Goal: Transaction & Acquisition: Purchase product/service

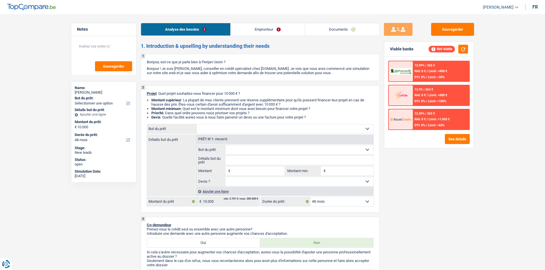
select select "48"
select select "60"
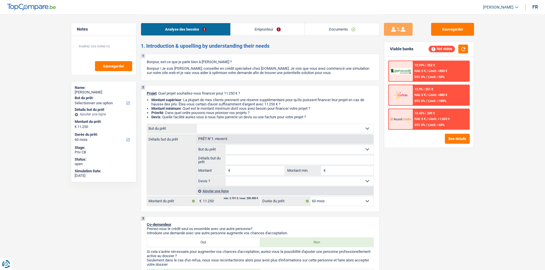
select select "60"
drag, startPoint x: 242, startPoint y: 13, endPoint x: 245, endPoint y: 21, distance: 8.9
click at [242, 13] on header "Charles Verhaegen Se déconnecter fr" at bounding box center [272, 7] width 545 height 15
click at [247, 25] on link "Emprunteur" at bounding box center [268, 29] width 74 height 12
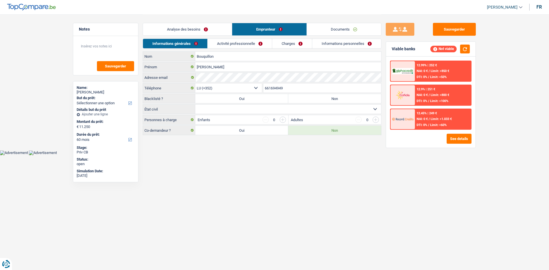
click at [219, 28] on link "Analyse des besoins" at bounding box center [187, 29] width 89 height 12
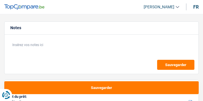
select select "car"
select select "42"
select select "car"
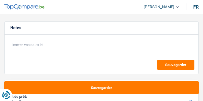
select select "42"
select select "privateEmployee"
select select "netSalary"
select select "mealVouchers"
select select "car"
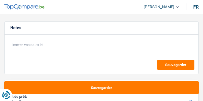
select select "car"
select select "42"
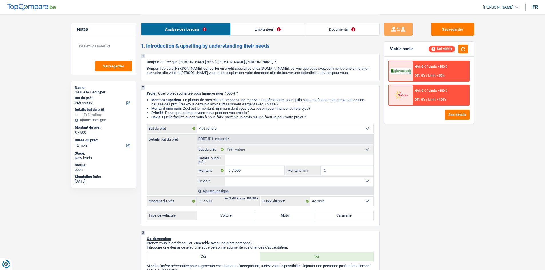
click at [202, 101] on input "Détails but du prêt" at bounding box center [299, 160] width 148 height 9
drag, startPoint x: 276, startPoint y: 125, endPoint x: 277, endPoint y: 132, distance: 6.6
click at [202, 101] on select "Confort maison: meubles, textile, peinture, électroménager, outillage non-profe…" at bounding box center [285, 128] width 177 height 9
select select "other"
click at [197, 101] on select "Confort maison: meubles, textile, peinture, électroménager, outillage non-profe…" at bounding box center [285, 128] width 177 height 9
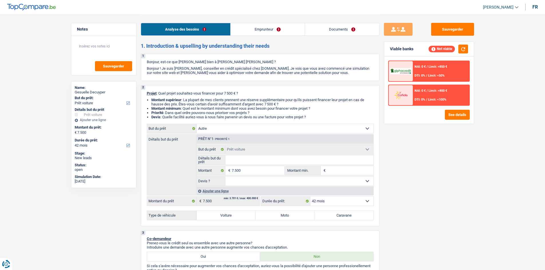
select select "other"
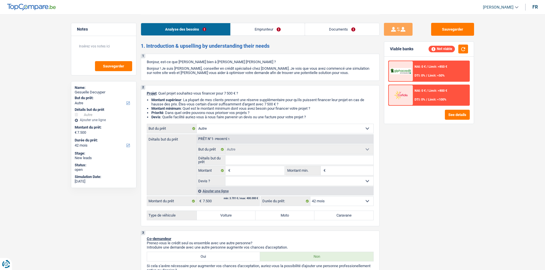
select select "car"
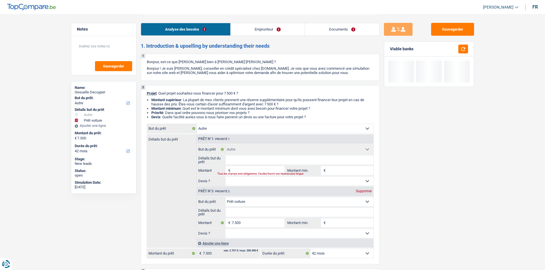
click at [202, 101] on div "Supprimer" at bounding box center [364, 191] width 19 height 3
type input "0"
select select
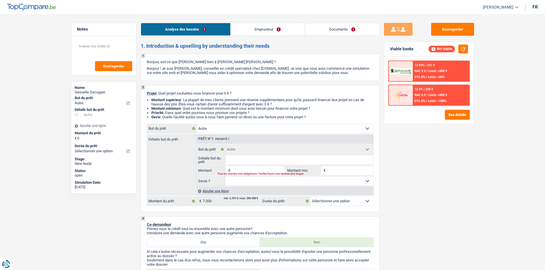
click at [202, 101] on input "Montant" at bounding box center [258, 170] width 52 height 9
type input "7"
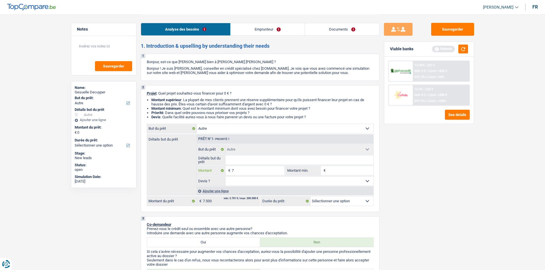
type input "75"
type input "750"
type input "7.500"
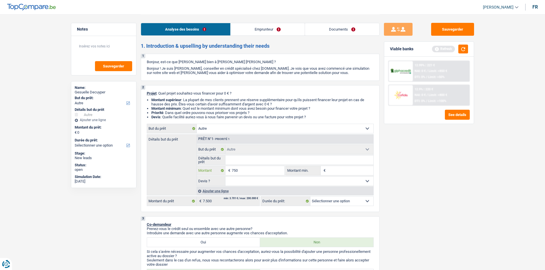
type input "7.500"
click at [202, 101] on input "Détails but du prêt" at bounding box center [299, 160] width 148 height 9
select select "42"
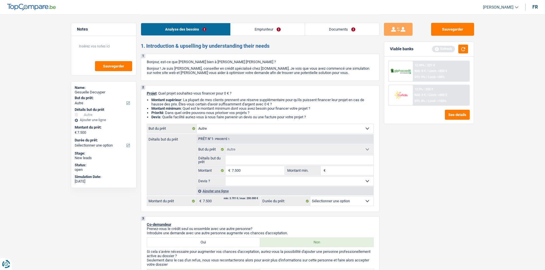
select select "42"
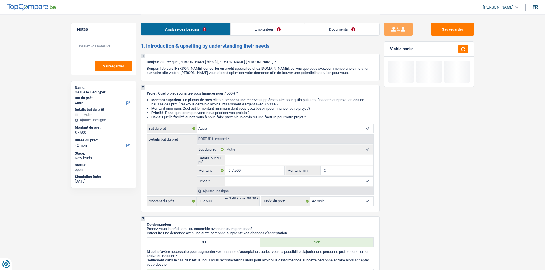
type input "F"
type input "Fi"
type input "Fia"
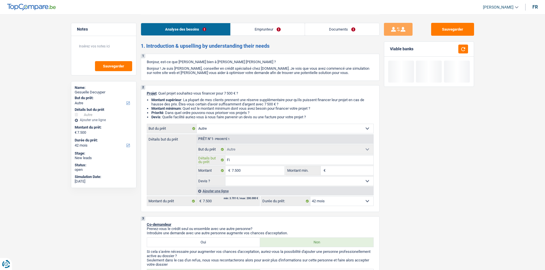
type input "Fia"
type input "Fiat"
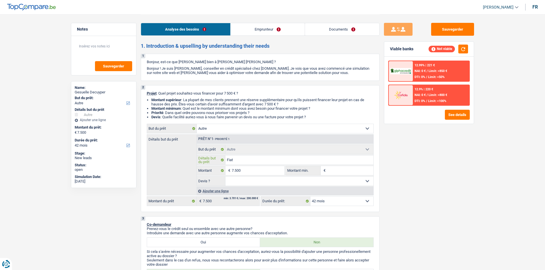
type input "Fiat p"
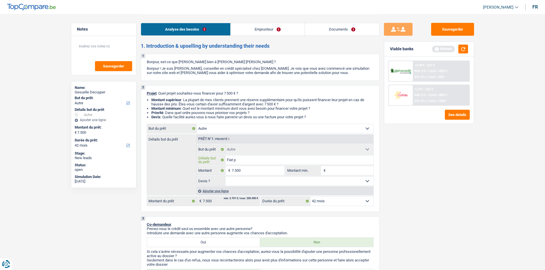
type input "Fiat pa"
type input "Fiat pan"
type input "Fiat pand"
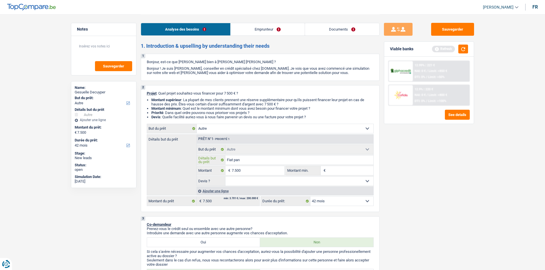
type input "Fiat pand"
type input "Fiat panda"
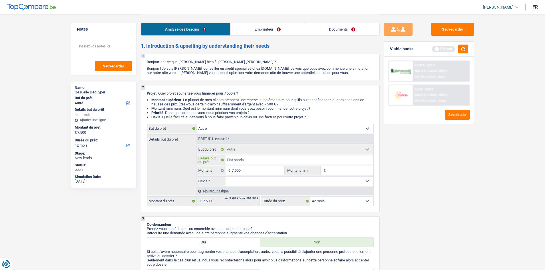
type input "Fiat panda"
drag, startPoint x: 477, startPoint y: 187, endPoint x: 425, endPoint y: 185, distance: 51.5
click at [202, 101] on div "Sauvegarder Viable banks Refresh 12.99% | 221 € NAI: 0 € / Limit: >850 € DTI: 0…" at bounding box center [429, 142] width 99 height 238
click at [202, 101] on select "Oui Non Non répondu Sélectionner une option" at bounding box center [299, 181] width 148 height 9
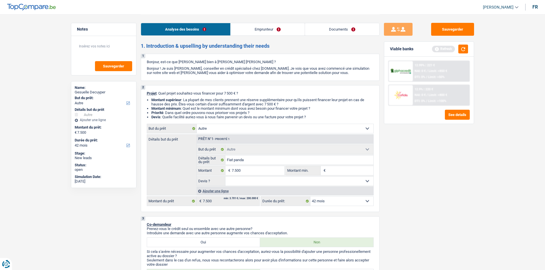
click at [202, 101] on select "Oui Non Non répondu Sélectionner une option" at bounding box center [299, 181] width 148 height 9
select select "yes"
click at [202, 101] on select "Oui Non Non répondu Sélectionner une option" at bounding box center [299, 181] width 148 height 9
select select "yes"
click at [202, 101] on input "Fiat panda" at bounding box center [299, 160] width 148 height 9
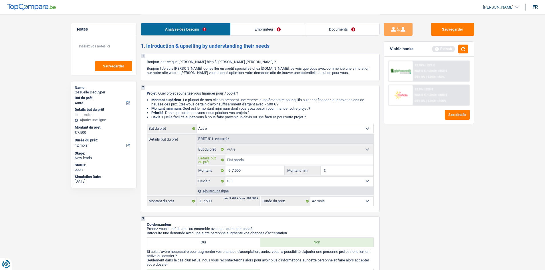
type input "Fiat panda"
type input "Fiat panda /"
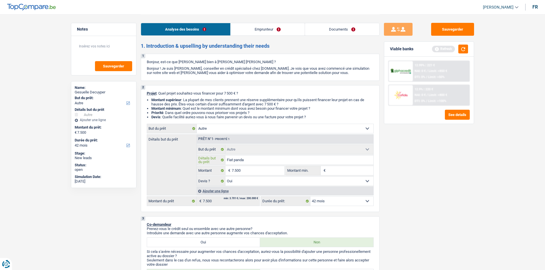
type input "Fiat panda /"
type input "Fiat panda / p"
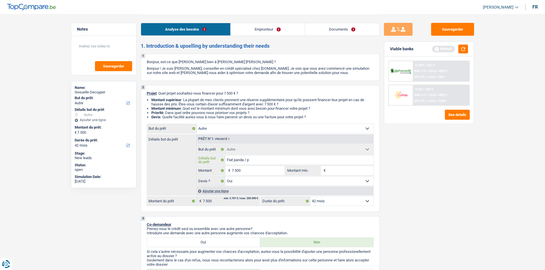
type input "Fiat panda / pa"
type input "Fiat panda / par"
type input "Fiat panda / part"
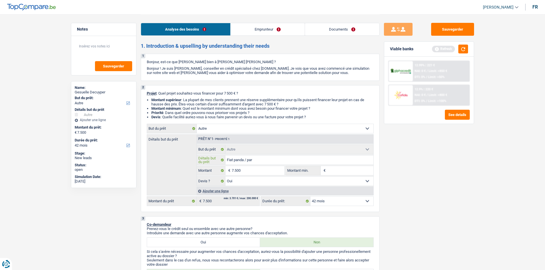
type input "Fiat panda / part"
type input "Fiat panda / parti"
type input "Fiat panda / partic"
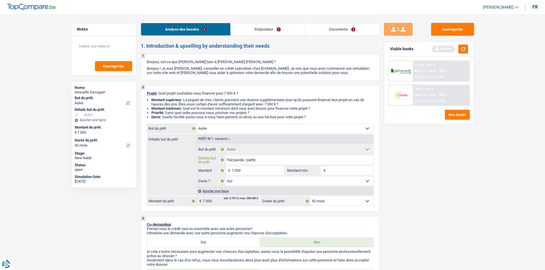
type input "Fiat panda / particu"
type input "Fiat panda / particul"
type input "Fiat panda / particuli"
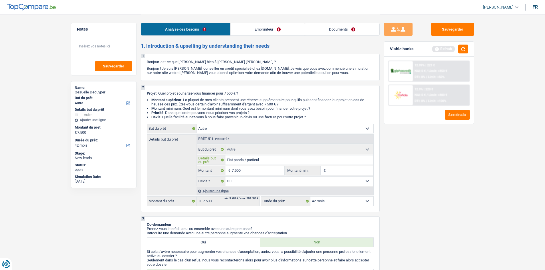
type input "Fiat panda / particuli"
type input "Fiat panda / particulie"
type input "Fiat panda / particulier"
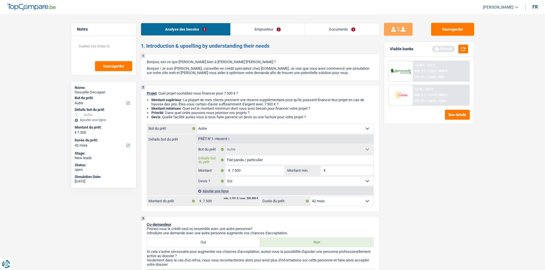
type input "Fiat panda / particulier"
type input "Fiat panda / particulier,"
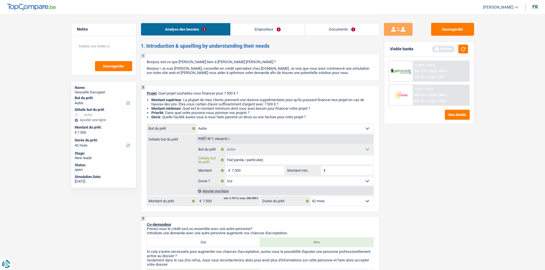
type input "Fiat panda / particulier,"
type input "Fiat panda / particulier, b"
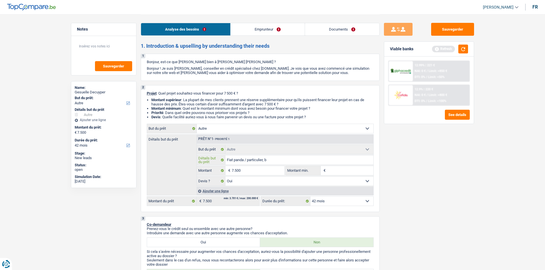
type input "Fiat panda / particulier, bo"
type input "Fiat panda / particulier, bon"
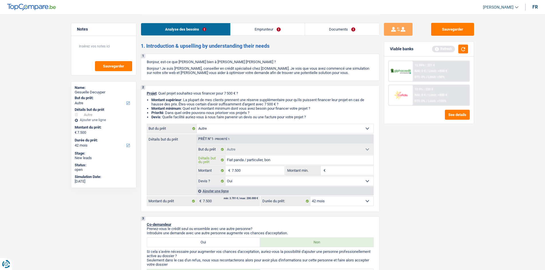
type input "Fiat panda / particulier, bon"
type input "Fiat panda / particulier, bon d"
type input "Fiat panda / particulier, bon de"
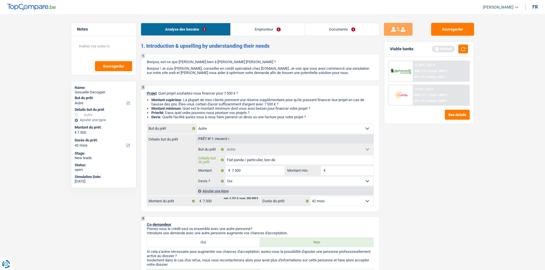
type input "Fiat panda / particulier, bon de"
type input "Fiat panda / particulier, bon de c"
type input "Fiat panda / particulier, bon de co"
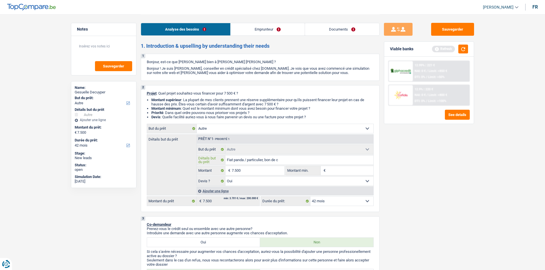
type input "Fiat panda / particulier, bon de co"
type input "Fiat panda / particulier, bon de com"
type input "Fiat panda / particulier, bon de comm"
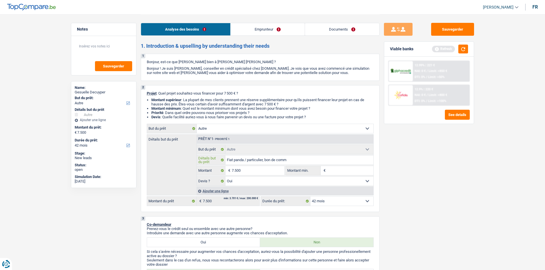
type input "Fiat panda / particulier, bon de comma"
type input "Fiat panda / particulier, bon de comman"
type input "Fiat panda / particulier, bon de command"
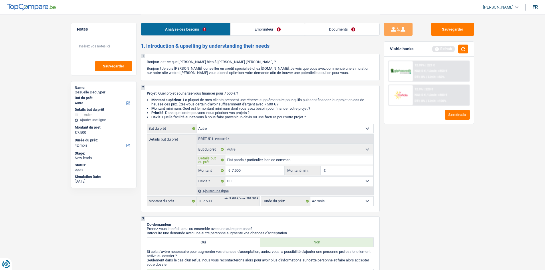
type input "Fiat panda / particulier, bon de command"
type input "Fiat panda / particulier, bon de commande"
type input "Fiat panda / particulier, bon de command"
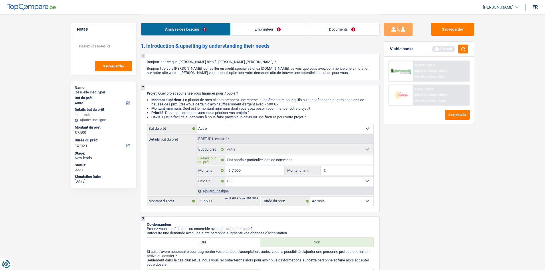
type input "Fiat panda / particulier, bon de comman"
type input "Fiat panda / particulier, bon de comma"
type input "Fiat panda / particulier, bon de comm"
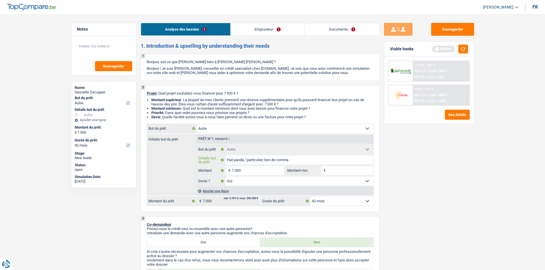
type input "Fiat panda / particulier, bon de comm"
type input "Fiat panda / particulier, bon de co"
type input "Fiat panda / particulier, bon de"
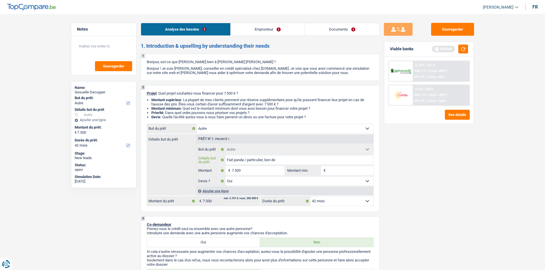
type input "Fiat panda / particulier, bon de"
type input "Fiat panda / particulier, bon"
type input "Fiat panda / particulier, bo"
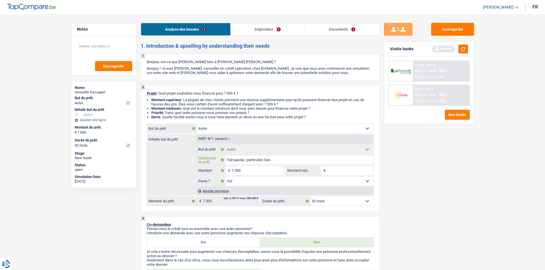
type input "Fiat panda / particulier, bo"
type input "Fiat panda / particulier, b"
type input "Fiat panda / particulier,"
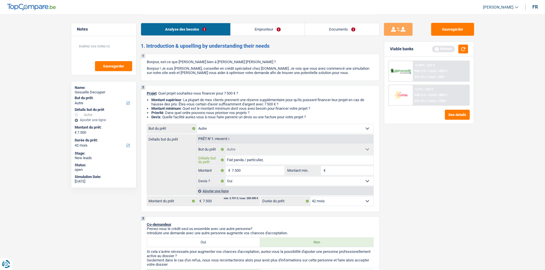
type input "Fiat panda / particulier"
type input "Fiat panda / particulier."
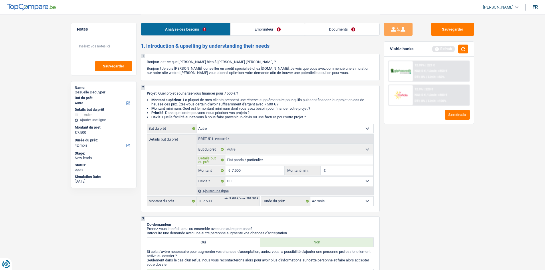
type input "Fiat panda / particulier."
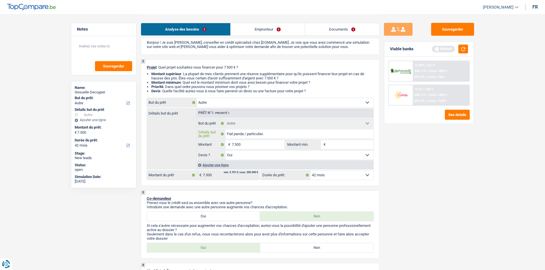
scroll to position [114, 0]
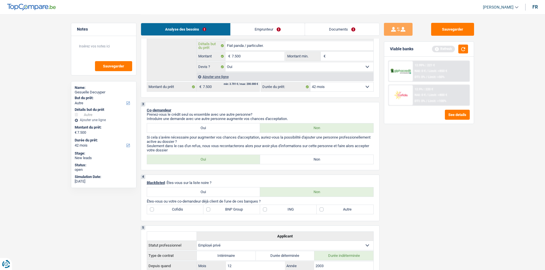
type input "Fiat panda / particulier."
click at [202, 66] on select "Oui Non Non répondu Sélectionner une option" at bounding box center [299, 66] width 148 height 9
select select "false"
click at [202, 62] on select "Oui Non Non répondu Sélectionner une option" at bounding box center [299, 66] width 148 height 9
select select "false"
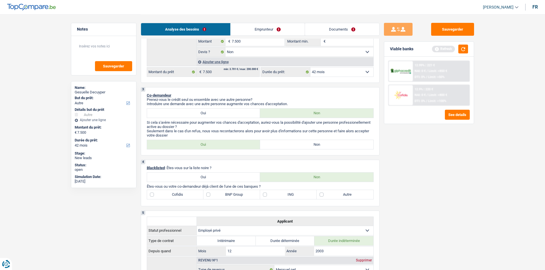
scroll to position [143, 0]
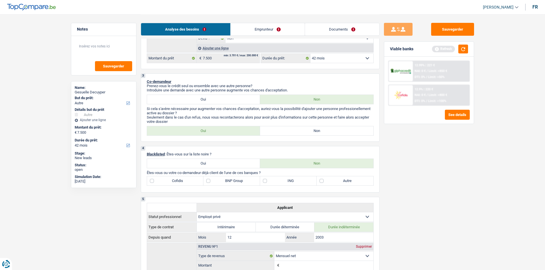
click at [202, 101] on label "Non" at bounding box center [316, 130] width 113 height 9
click at [202, 101] on input "Non" at bounding box center [316, 130] width 113 height 9
radio input "true"
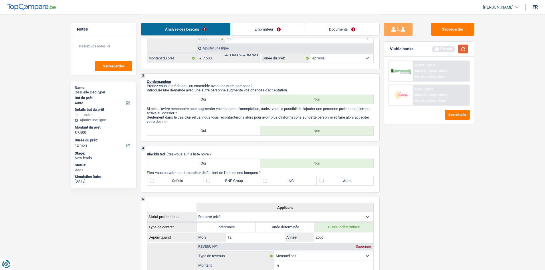
click at [202, 48] on button "button" at bounding box center [463, 49] width 10 height 9
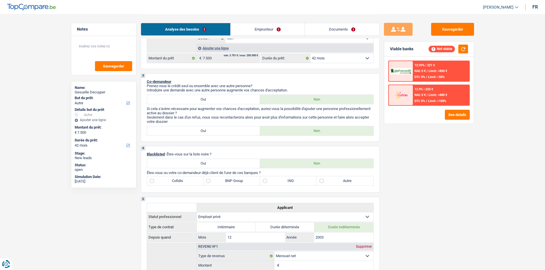
click at [202, 25] on link "Emprunteur" at bounding box center [268, 29] width 74 height 12
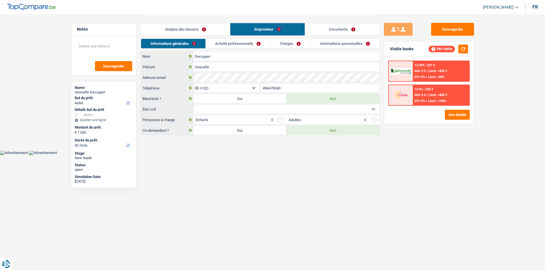
scroll to position [0, 0]
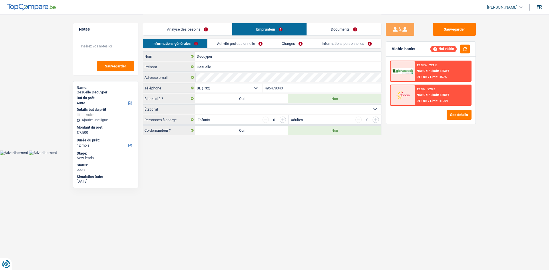
click at [202, 101] on select "Célibataire Marié(e) Cohabitant(e) légal(e) Divorcé(e) Veuf(ve) Séparé (de fait…" at bounding box center [288, 109] width 186 height 9
select select "married"
click at [195, 101] on select "Célibataire Marié(e) Cohabitant(e) légal(e) Divorcé(e) Veuf(ve) Séparé (de fait…" at bounding box center [288, 109] width 186 height 9
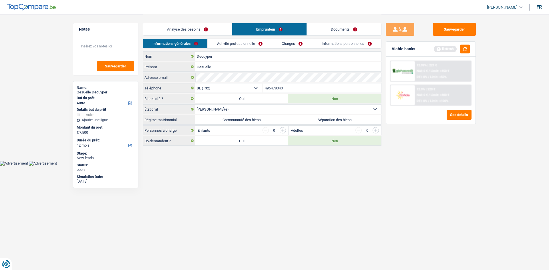
click at [202, 101] on label "Communauté des biens" at bounding box center [241, 119] width 93 height 9
click at [202, 101] on input "Communauté des biens" at bounding box center [241, 119] width 93 height 9
radio input "true"
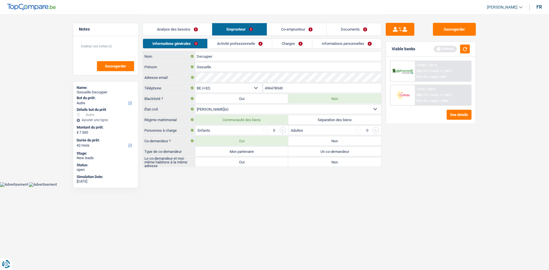
click at [202, 101] on label "Mon partenaire" at bounding box center [241, 151] width 93 height 9
click at [202, 101] on input "Mon partenaire" at bounding box center [241, 151] width 93 height 9
radio input "true"
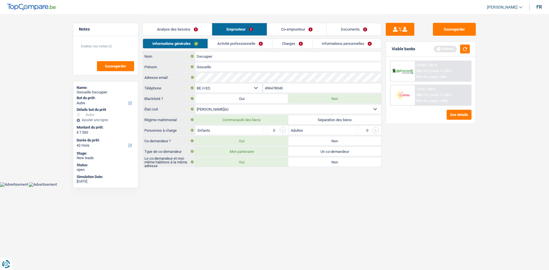
click at [202, 43] on link "Activité professionnelle" at bounding box center [240, 43] width 64 height 9
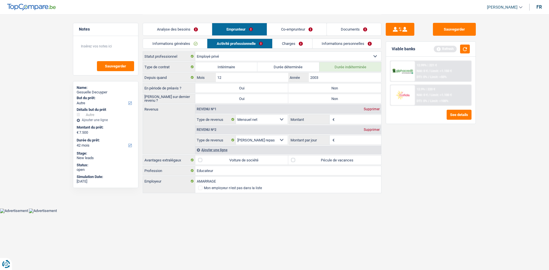
click at [202, 41] on link "Charges" at bounding box center [293, 43] width 40 height 9
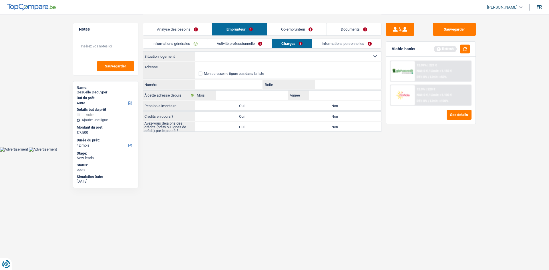
click at [202, 29] on link "Co-emprunteur" at bounding box center [297, 29] width 60 height 12
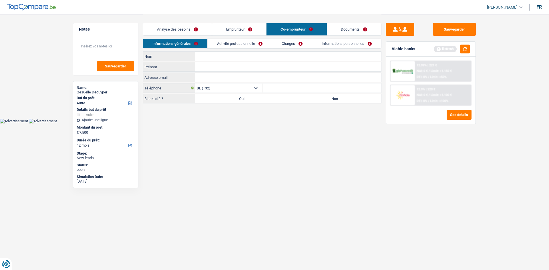
click at [174, 31] on link "Analyse des besoins" at bounding box center [177, 29] width 69 height 12
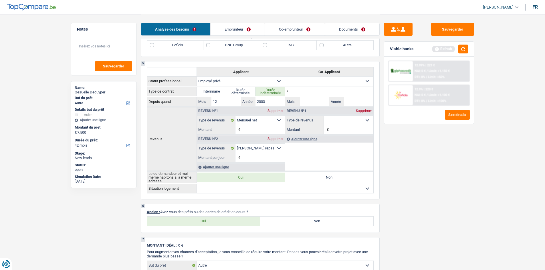
scroll to position [286, 0]
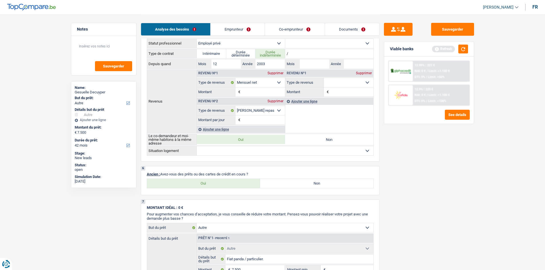
click at [202, 101] on div "Oui Non Tous les champs sont obligatoires. Veuillez sélectionner une option" at bounding box center [260, 184] width 227 height 10
click at [202, 101] on label "Oui" at bounding box center [203, 183] width 113 height 9
click at [202, 101] on input "Oui" at bounding box center [203, 183] width 113 height 9
radio input "true"
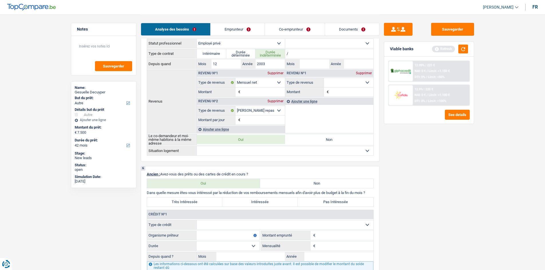
scroll to position [343, 0]
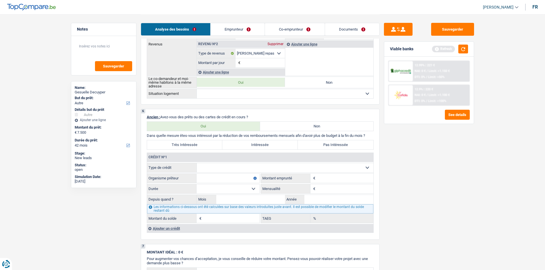
click at [202, 101] on select "Carte ou ouverture de crédit Prêt hypothécaire Vente à tempérament Prêt à tempé…" at bounding box center [285, 167] width 177 height 9
select select "cardOrCredit"
type input "0"
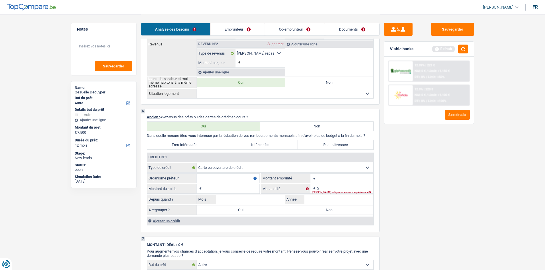
click at [202, 101] on input "Montant" at bounding box center [345, 178] width 57 height 9
click at [184, 101] on div "Ajouter un crédit" at bounding box center [260, 221] width 227 height 9
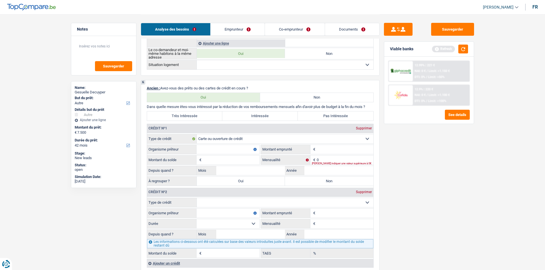
scroll to position [429, 0]
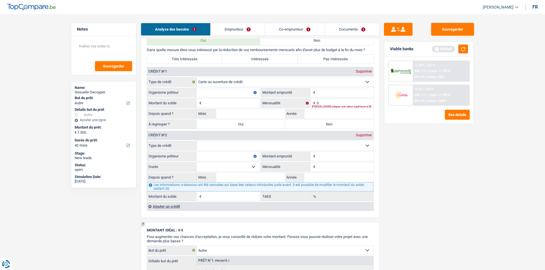
click at [182, 101] on div "Ajouter un crédit" at bounding box center [260, 206] width 227 height 9
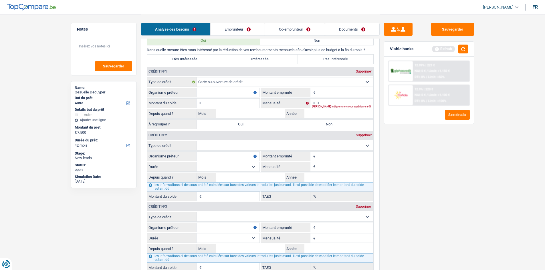
click at [202, 92] on input "Montant" at bounding box center [345, 92] width 57 height 9
type input "2.500"
click at [202, 101] on input "Montant du solde" at bounding box center [231, 103] width 57 height 9
type input "2.500"
click at [202, 101] on input "Année" at bounding box center [338, 113] width 69 height 9
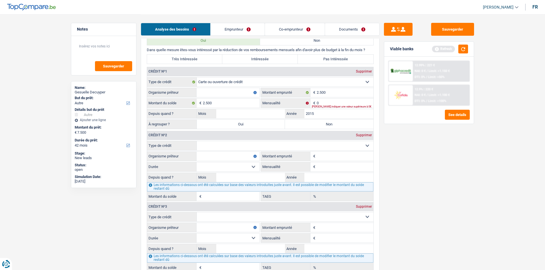
type input "2015"
click at [202, 101] on input "Mois" at bounding box center [250, 113] width 69 height 9
type input "5"
drag, startPoint x: 232, startPoint y: 92, endPoint x: 445, endPoint y: 127, distance: 216.0
click at [202, 92] on input "Organisme prêteur" at bounding box center [228, 92] width 63 height 9
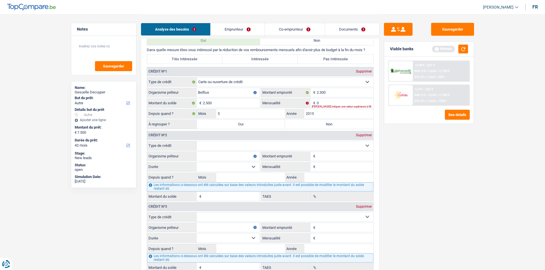
type input "Belfius"
drag, startPoint x: 244, startPoint y: 142, endPoint x: 250, endPoint y: 126, distance: 17.7
click at [202, 101] on select "Carte ou ouverture de crédit Prêt hypothécaire Vente à tempérament Prêt à tempé…" at bounding box center [285, 145] width 177 height 9
select select "mortgage"
click at [197, 101] on select "Carte ou ouverture de crédit Prêt hypothécaire Vente à tempérament Prêt à tempé…" at bounding box center [285, 145] width 177 height 9
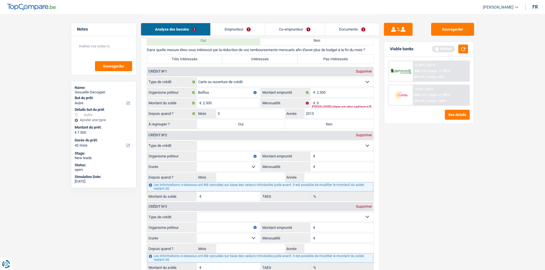
type input "0"
click at [202, 101] on input "Montant emprunté" at bounding box center [345, 156] width 57 height 9
type input "150.000"
click at [202, 101] on input "0" at bounding box center [345, 167] width 57 height 9
type input "850"
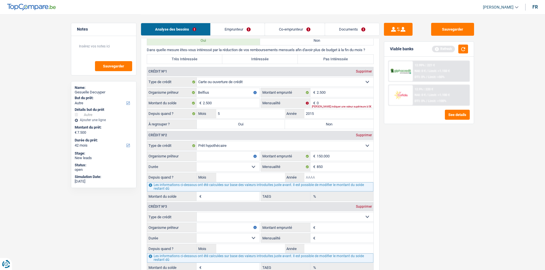
click at [202, 101] on input "Année" at bounding box center [338, 177] width 69 height 9
type input "2011"
click at [202, 101] on input "Mois" at bounding box center [250, 177] width 69 height 9
type input "6"
type input "8"
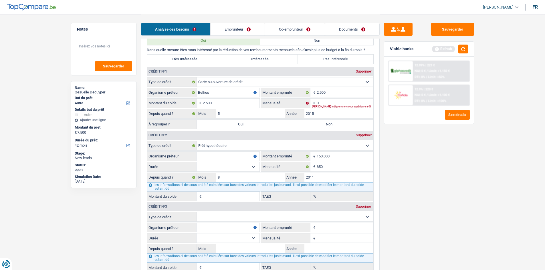
click at [200, 101] on select "120 mois 132 mois 144 mois 180 mois 240 mois 300 mois 360 mois 420 mois Sélecti…" at bounding box center [228, 167] width 63 height 9
select select "240"
click at [197, 101] on select "120 mois 132 mois 144 mois 180 mois 240 mois 300 mois 360 mois 420 mois Sélecti…" at bounding box center [228, 167] width 63 height 9
type input "54.852"
type input "3,29"
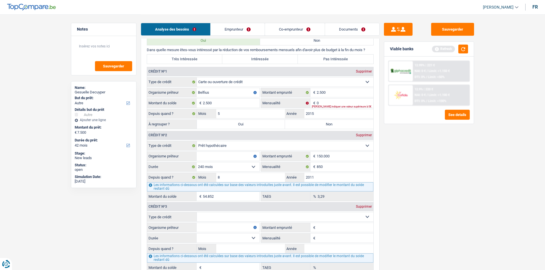
click at [202, 101] on select "120 mois 132 mois 144 mois 180 mois 240 mois 300 mois 360 mois 420 mois Sélecti…" at bounding box center [228, 167] width 63 height 9
select select "300"
click at [197, 101] on select "120 mois 132 mois 144 mois 180 mois 240 mois 300 mois 360 mois 420 mois Sélecti…" at bounding box center [228, 167] width 63 height 9
type input "87.016"
type input "4,79"
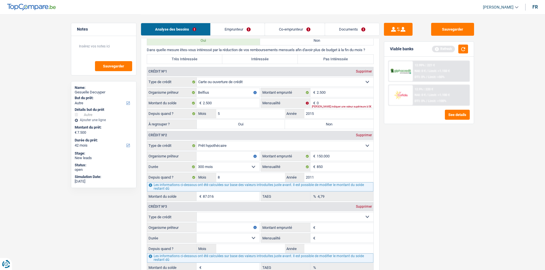
click at [202, 101] on select "120 mois 132 mois 144 mois 180 mois 240 mois 300 mois 360 mois 420 mois Sélecti…" at bounding box center [228, 167] width 63 height 9
select select "240"
click at [197, 101] on select "120 mois 132 mois 144 mois 180 mois 240 mois 300 mois 360 mois 420 mois Sélecti…" at bounding box center [228, 167] width 63 height 9
type input "54.852"
type input "3,29"
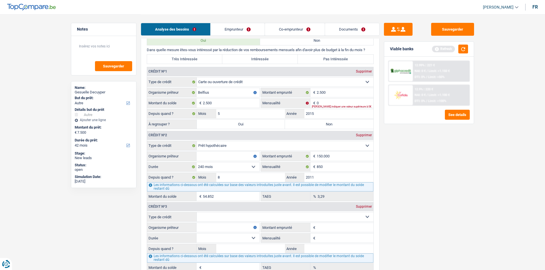
click at [202, 101] on input "Organisme prêteur" at bounding box center [228, 156] width 63 height 9
click at [202, 99] on input "0" at bounding box center [345, 103] width 57 height 9
type input "75"
drag, startPoint x: 234, startPoint y: 156, endPoint x: 257, endPoint y: 159, distance: 23.4
click at [202, 101] on input "Organisme prêteur" at bounding box center [228, 156] width 63 height 9
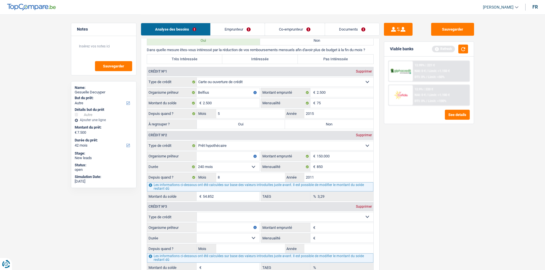
click at [202, 101] on main "Notes Sauvegarder Name: Gesuelle Decuyper But du prêt: Confort maison: meubles,…" at bounding box center [272, 81] width 545 height 1020
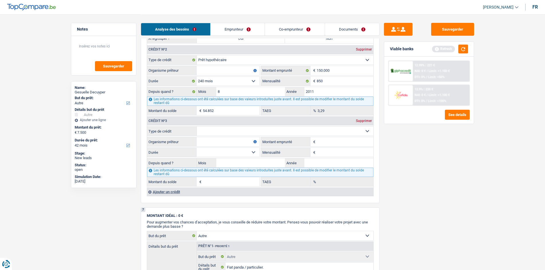
click at [202, 72] on input "Organisme prêteur" at bounding box center [228, 70] width 63 height 9
type input "Belfius"
click at [202, 101] on select "Carte ou ouverture de crédit Prêt hypothécaire Vente à tempérament Prêt à tempé…" at bounding box center [285, 131] width 177 height 9
select select "carLoan"
type input "0"
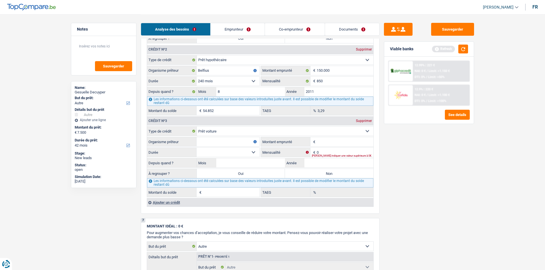
click at [202, 101] on input "Montant emprunté" at bounding box center [345, 141] width 57 height 9
type input "10.000"
click at [202, 101] on div "Sauvegarder Viable banks Refresh 12.99% | 221 € NAI: 0 € / Limit: >1.150 € DTI:…" at bounding box center [429, 142] width 99 height 238
click at [202, 101] on fieldset "0 € Mensualité Veuillez indiquer une valeur supérieure à 0€" at bounding box center [317, 153] width 112 height 10
click at [202, 101] on input "Année" at bounding box center [338, 163] width 69 height 9
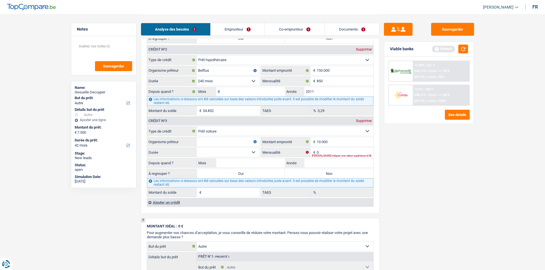
click at [202, 101] on input "Organisme prêteur" at bounding box center [228, 141] width 63 height 9
click at [202, 101] on div "Sauvegarder Viable banks Refresh 12.99% | 221 € NAI: 0 € / Limit: >1.150 € DTI:…" at bounding box center [429, 142] width 99 height 238
click at [202, 101] on input "0" at bounding box center [345, 152] width 57 height 9
click at [202, 101] on div "Sauvegarder Viable banks Refresh 12.99% | 221 € NAI: 0 € / Limit: >1.150 € DTI:…" at bounding box center [429, 142] width 99 height 238
click at [202, 101] on input "Année" at bounding box center [338, 163] width 69 height 9
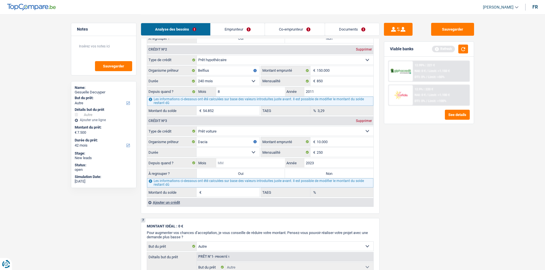
drag, startPoint x: 245, startPoint y: 161, endPoint x: 549, endPoint y: 222, distance: 310.3
click at [202, 101] on input "Mois" at bounding box center [250, 163] width 69 height 9
click at [202, 101] on select "12 mois 18 mois 24 mois 30 mois 36 mois 42 mois 48 mois Sélectionner une option" at bounding box center [228, 152] width 63 height 9
click at [197, 101] on select "12 mois 18 mois 24 mois 30 mois 36 mois 42 mois 48 mois Sélectionner une option" at bounding box center [228, 152] width 63 height 9
click at [202, 101] on div "Sauvegarder Viable banks Refresh 12.99% | 221 € NAI: 0 € / Limit: >1.150 € DTI:…" at bounding box center [429, 142] width 99 height 238
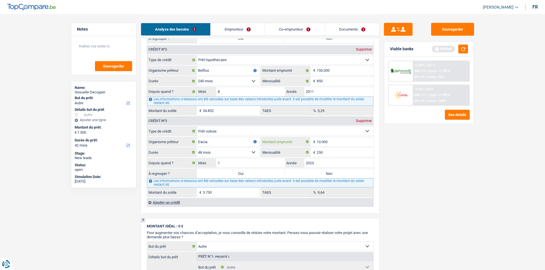
click at [202, 101] on input "10.000" at bounding box center [345, 141] width 57 height 9
drag, startPoint x: 445, startPoint y: 191, endPoint x: 436, endPoint y: 162, distance: 30.2
click at [202, 101] on div "Sauvegarder Viable banks Refresh 12.99% | 221 € NAI: 0 € / Limit: >1.150 € DTI:…" at bounding box center [429, 142] width 99 height 238
click at [202, 101] on label "Non" at bounding box center [329, 173] width 88 height 9
click at [202, 101] on input "Non" at bounding box center [329, 173] width 88 height 9
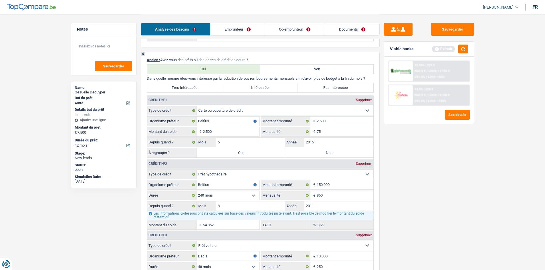
click at [202, 101] on label "Non" at bounding box center [329, 153] width 88 height 9
click at [202, 101] on input "Non" at bounding box center [329, 153] width 88 height 9
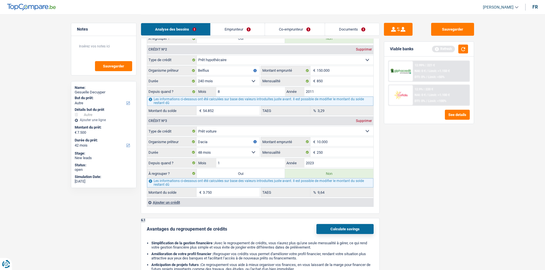
click at [202, 101] on input "3.750" at bounding box center [231, 192] width 57 height 9
click at [104, 55] on textarea at bounding box center [103, 48] width 57 height 17
click at [202, 101] on input "3.750" at bounding box center [231, 192] width 57 height 9
click at [104, 41] on textarea "credit ballon" at bounding box center [103, 48] width 57 height 17
click at [202, 101] on div "Sauvegarder Viable banks Refresh 12.99% | 221 € NAI: 0 € / Limit: >1.150 € DTI:…" at bounding box center [429, 142] width 99 height 238
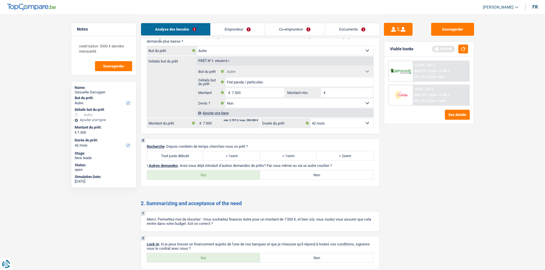
scroll to position [828, 0]
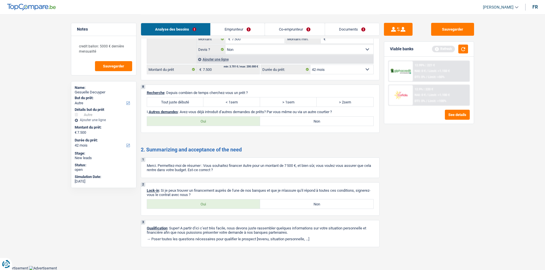
drag, startPoint x: 180, startPoint y: 101, endPoint x: 220, endPoint y: 106, distance: 40.7
click at [181, 101] on label "Tout juste débuté" at bounding box center [175, 102] width 57 height 9
click at [181, 101] on input "Tout juste débuté" at bounding box center [175, 102] width 57 height 9
click at [202, 101] on label "Oui" at bounding box center [203, 204] width 113 height 9
click at [202, 101] on input "Oui" at bounding box center [203, 204] width 113 height 9
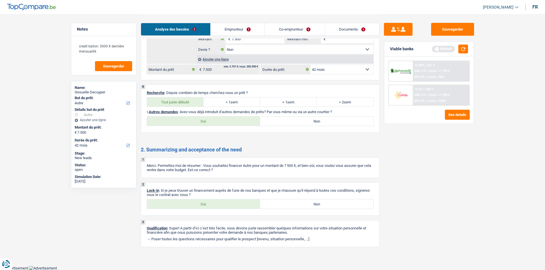
drag, startPoint x: 332, startPoint y: 119, endPoint x: 516, endPoint y: 140, distance: 185.4
click at [202, 101] on label "Non" at bounding box center [316, 121] width 113 height 9
click at [202, 101] on input "Non" at bounding box center [316, 121] width 113 height 9
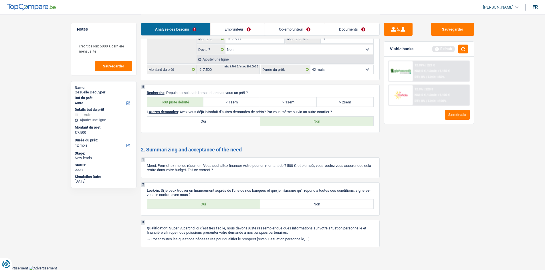
drag, startPoint x: 248, startPoint y: 33, endPoint x: 333, endPoint y: 78, distance: 96.8
click at [202, 33] on link "Emprunteur" at bounding box center [238, 29] width 54 height 12
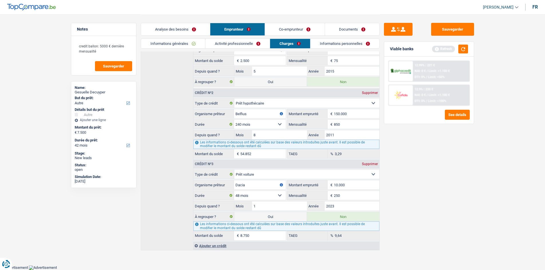
scroll to position [98, 0]
click at [167, 32] on link "Analyse des besoins" at bounding box center [175, 29] width 69 height 12
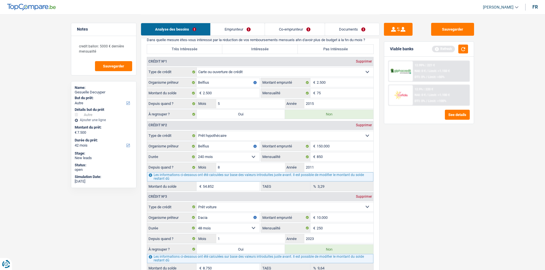
scroll to position [384, 0]
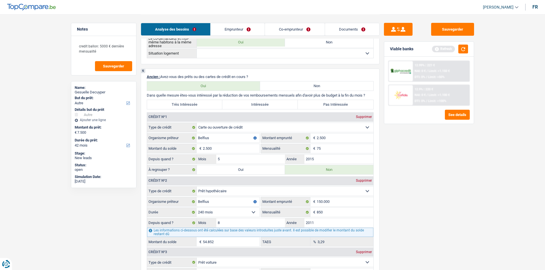
click at [202, 101] on label "Pas Intéressée" at bounding box center [336, 104] width 76 height 9
click at [202, 101] on input "Pas Intéressée" at bounding box center [336, 104] width 76 height 9
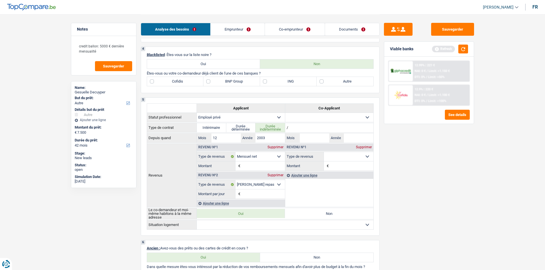
click at [202, 84] on label "Autre" at bounding box center [345, 81] width 57 height 9
click at [202, 84] on input "Autre" at bounding box center [345, 81] width 57 height 9
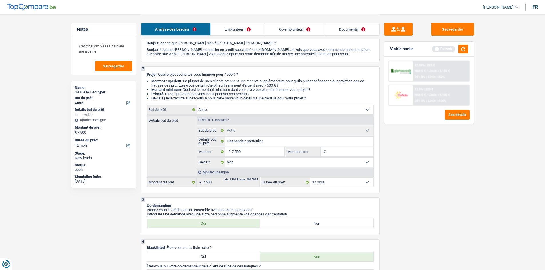
scroll to position [0, 0]
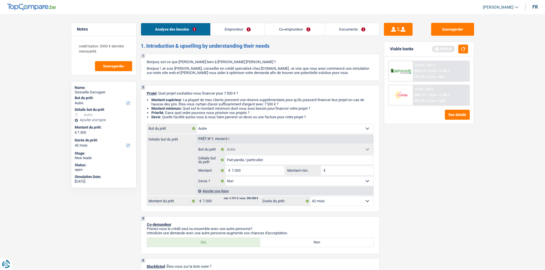
click at [202, 34] on link "Emprunteur" at bounding box center [238, 29] width 54 height 12
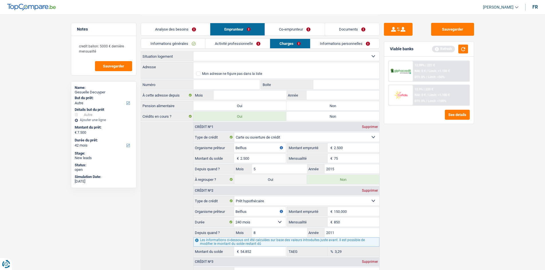
click at [178, 47] on link "Informations générales" at bounding box center [173, 43] width 64 height 9
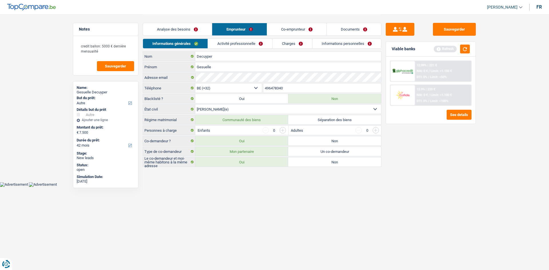
click at [202, 101] on input "button" at bounding box center [283, 130] width 6 height 6
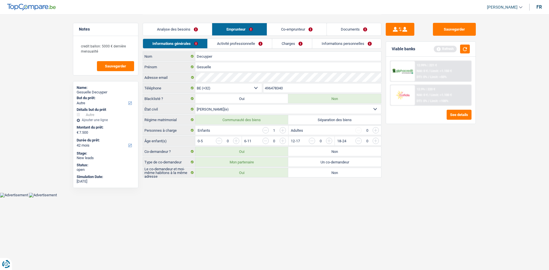
click at [202, 101] on input "button" at bounding box center [283, 130] width 6 height 6
click at [202, 101] on input "button" at bounding box center [492, 142] width 238 height 9
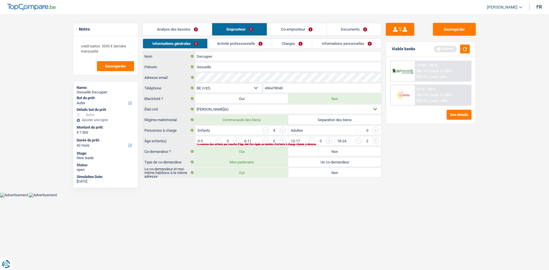
click at [202, 101] on input "button" at bounding box center [399, 142] width 238 height 9
click at [202, 44] on link "Activité professionnelle" at bounding box center [240, 43] width 64 height 9
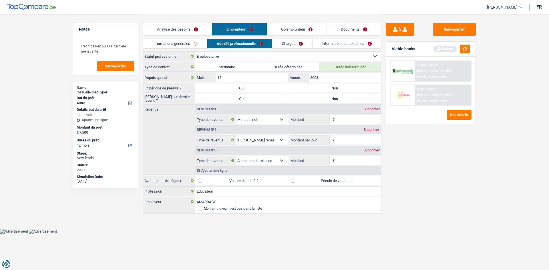
click at [202, 45] on link "Informations générales" at bounding box center [175, 43] width 64 height 9
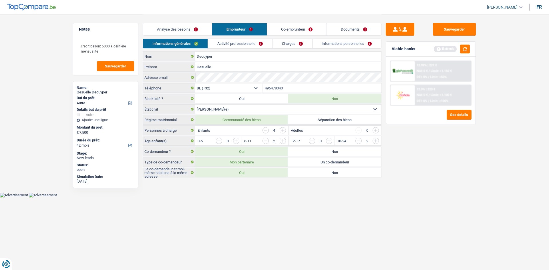
click at [202, 101] on input "button" at bounding box center [266, 141] width 6 height 6
click at [202, 101] on input "button" at bounding box center [445, 142] width 238 height 9
click at [202, 42] on link "Activité professionnelle" at bounding box center [240, 43] width 64 height 9
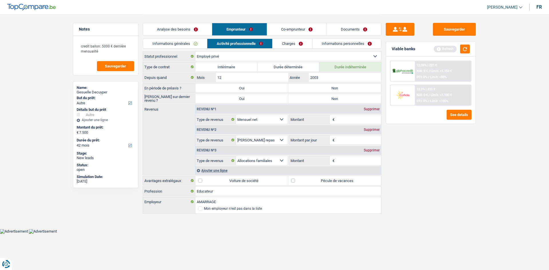
click at [202, 86] on label "Non" at bounding box center [334, 88] width 93 height 9
click at [202, 86] on input "Non" at bounding box center [334, 88] width 93 height 9
drag, startPoint x: 333, startPoint y: 96, endPoint x: 170, endPoint y: 37, distance: 173.7
click at [202, 96] on label "Non" at bounding box center [334, 98] width 93 height 9
click at [202, 96] on input "Non" at bounding box center [334, 98] width 93 height 9
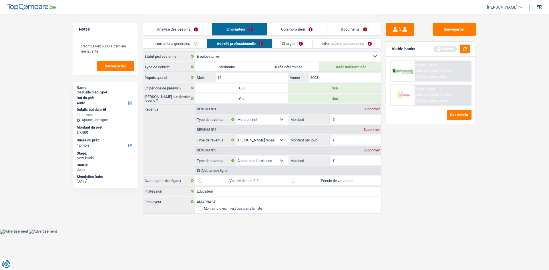
click at [183, 43] on link "Informations générales" at bounding box center [175, 43] width 64 height 9
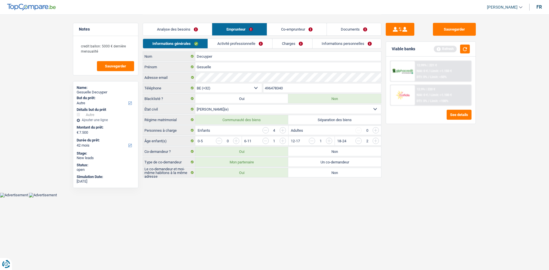
click at [202, 44] on link "Activité professionnelle" at bounding box center [240, 43] width 64 height 9
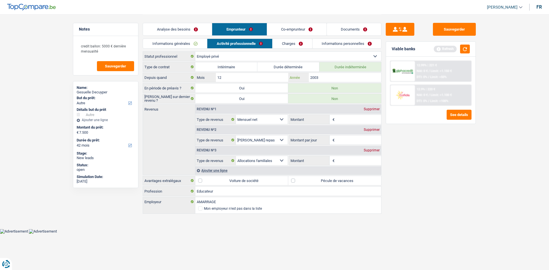
click at [202, 75] on input "2003" at bounding box center [345, 77] width 72 height 9
click at [202, 101] on input "Montant" at bounding box center [358, 119] width 45 height 9
click at [202, 101] on label "Pécule de vacances" at bounding box center [334, 180] width 93 height 9
click at [202, 101] on input "Pécule de vacances" at bounding box center [334, 180] width 93 height 9
click at [202, 101] on input "Montant" at bounding box center [358, 119] width 45 height 9
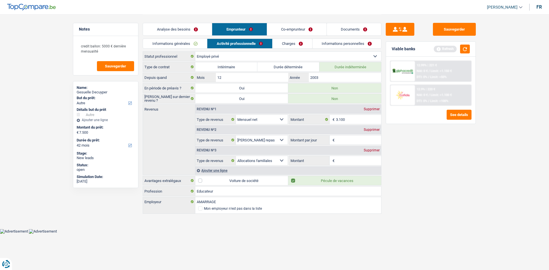
click at [202, 101] on div "Sauvegarder Viable banks Refresh 12.99% | 221 € NAI: 0 € / Limit: >1.150 € DTI:…" at bounding box center [431, 142] width 99 height 238
click at [202, 101] on input "Montant par jour" at bounding box center [358, 140] width 45 height 9
click at [202, 101] on div "Revenu nº2 Supprimer" at bounding box center [288, 129] width 186 height 9
click at [202, 101] on div "Supprimer" at bounding box center [372, 129] width 19 height 3
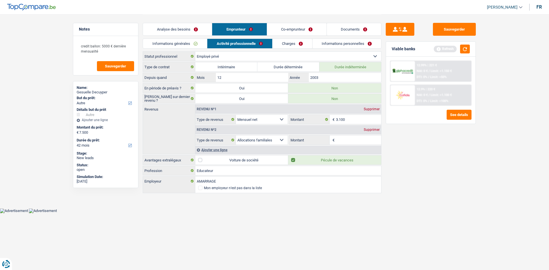
click at [202, 101] on input "Montant" at bounding box center [358, 140] width 45 height 9
click at [202, 45] on link "Charges" at bounding box center [293, 43] width 40 height 9
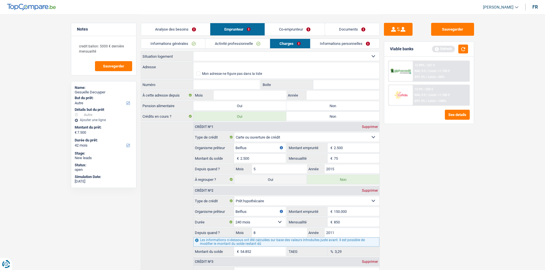
click at [202, 55] on select "Locataire Propriétaire avec prêt hypothécaire Propriétaire sans prêt hypothécai…" at bounding box center [286, 56] width 186 height 9
click at [193, 52] on select "Locataire Propriétaire avec prêt hypothécaire Propriétaire sans prêt hypothécai…" at bounding box center [286, 56] width 186 height 9
click at [202, 63] on div "Adresse Tous les champs sont obligatoires. Veuillez introduire votre adresse et…" at bounding box center [260, 66] width 238 height 9
click at [202, 63] on input "Adresse" at bounding box center [286, 66] width 186 height 9
click at [202, 65] on input "chaussée de glin" at bounding box center [286, 66] width 186 height 9
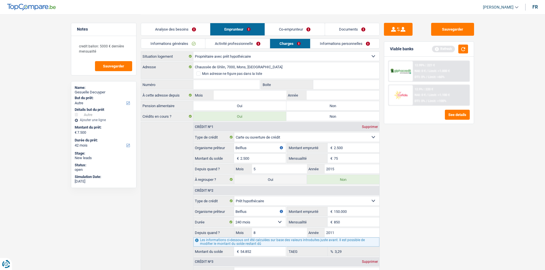
click at [202, 89] on input "Numéro" at bounding box center [226, 84] width 67 height 9
click at [202, 101] on div "Sauvegarder Viable banks Refresh 12.99% | 221 € NAI: 0 € / Limit: >1.000 € DTI:…" at bounding box center [429, 142] width 99 height 238
click at [202, 101] on label "Non" at bounding box center [332, 105] width 93 height 9
click at [202, 101] on input "Non" at bounding box center [332, 105] width 93 height 9
click at [202, 99] on input "Année" at bounding box center [343, 95] width 72 height 9
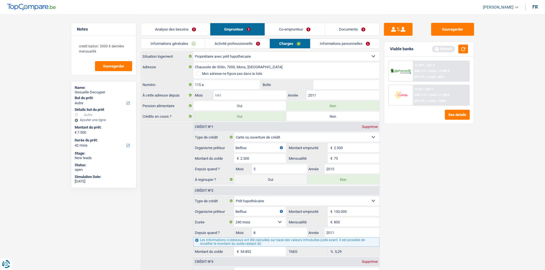
click at [202, 97] on input "Mois" at bounding box center [250, 95] width 72 height 9
click at [202, 50] on div "Informations générales Activité professionnelle Charges Informations personnell…" at bounding box center [260, 45] width 239 height 13
click at [202, 45] on link "Informations personnelles" at bounding box center [344, 43] width 69 height 9
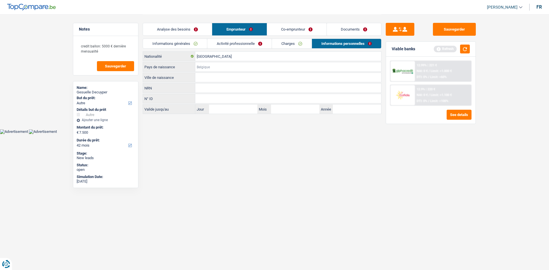
click at [202, 67] on input "Pays de naissance" at bounding box center [288, 66] width 186 height 9
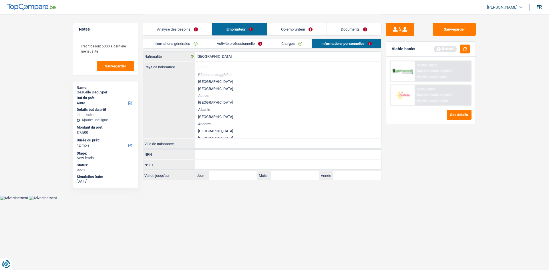
click at [202, 78] on li "[GEOGRAPHIC_DATA]" at bounding box center [288, 81] width 186 height 7
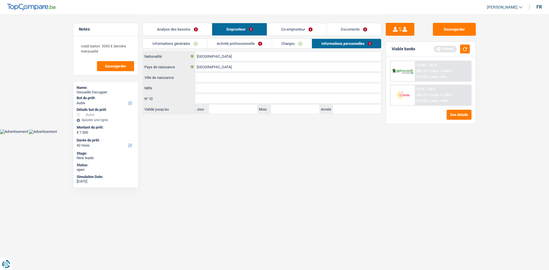
click at [202, 79] on input "Ville de naissance" at bounding box center [288, 77] width 186 height 9
drag, startPoint x: 214, startPoint y: 76, endPoint x: 228, endPoint y: 75, distance: 14.3
click at [202, 76] on input "La louvièère" at bounding box center [288, 77] width 186 height 9
click at [202, 32] on link "Co-emprunteur" at bounding box center [297, 29] width 60 height 12
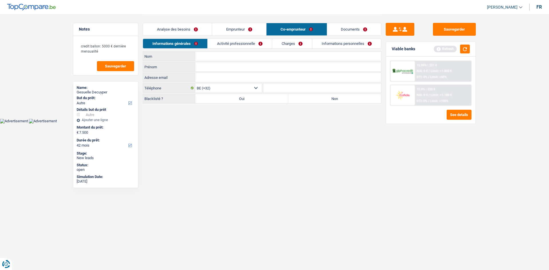
click at [202, 60] on input "Nom" at bounding box center [288, 56] width 186 height 9
click at [202, 72] on div "Prénom Tous les champs sont obligatoires. Veuillez fournir une réponse plus lon…" at bounding box center [262, 67] width 239 height 10
click at [202, 64] on input "Prénom" at bounding box center [288, 66] width 186 height 9
click at [202, 98] on label "Non" at bounding box center [334, 98] width 93 height 9
click at [202, 98] on input "Non" at bounding box center [334, 98] width 93 height 9
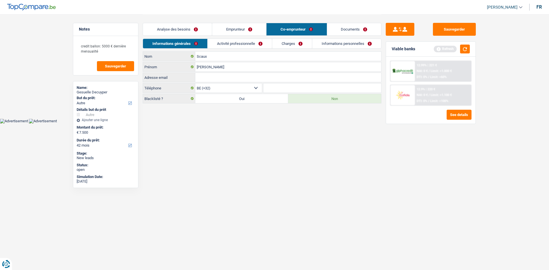
click at [202, 48] on li "Activité professionnelle" at bounding box center [239, 44] width 65 height 10
click at [202, 42] on link "Activité professionnelle" at bounding box center [240, 43] width 64 height 9
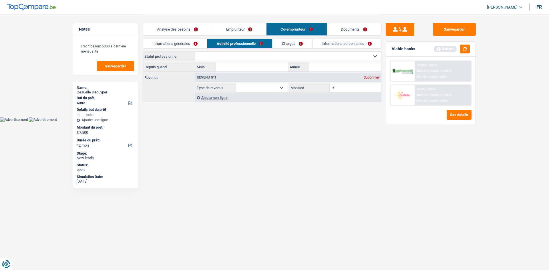
click at [202, 60] on select "Ouvrier Employé privé Employé public Invalide Indépendant Pensionné Chômeur Mut…" at bounding box center [288, 56] width 186 height 9
click at [195, 52] on select "Ouvrier Employé privé Employé public Invalide Indépendant Pensionné Chômeur Mut…" at bounding box center [288, 56] width 186 height 9
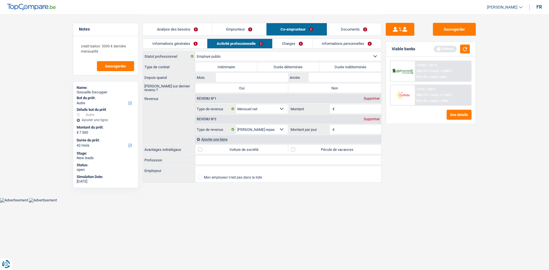
click at [202, 67] on label "Durée indéterminée" at bounding box center [351, 66] width 62 height 9
click at [202, 67] on input "Durée indéterminée" at bounding box center [351, 66] width 62 height 9
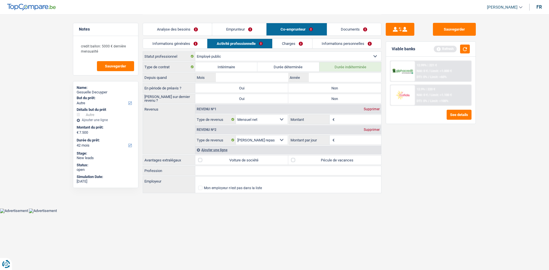
click at [202, 89] on label "Non" at bounding box center [334, 88] width 93 height 9
click at [202, 89] on input "Non" at bounding box center [334, 88] width 93 height 9
click at [202, 96] on label "Non" at bounding box center [334, 98] width 93 height 9
click at [202, 96] on input "Non" at bounding box center [334, 98] width 93 height 9
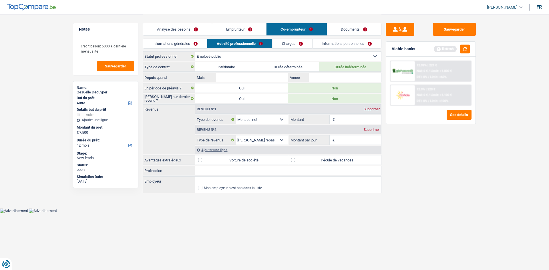
click at [202, 101] on input "Profession" at bounding box center [288, 170] width 186 height 9
click at [202, 101] on input "Employeur" at bounding box center [288, 181] width 186 height 9
click at [202, 101] on div "Sauvegarder Viable banks Refresh 12.99% | 221 € NAI: 0 € / Limit: >1.000 € DTI:…" at bounding box center [431, 142] width 99 height 238
click at [202, 101] on input "Montant" at bounding box center [358, 119] width 45 height 9
click at [202, 80] on input "Année" at bounding box center [345, 77] width 72 height 9
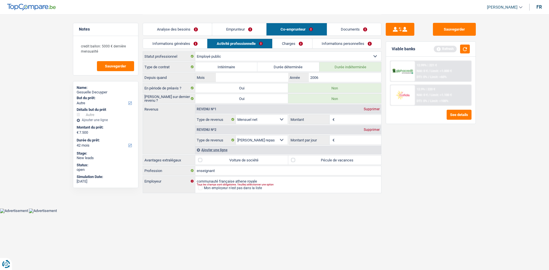
click at [202, 82] on div "Depuis quand Mois / 2006 Année" at bounding box center [262, 78] width 239 height 10
click at [202, 80] on input "Mois" at bounding box center [252, 77] width 72 height 9
click at [202, 101] on div "Sauvegarder Viable banks Refresh 12.99% | 221 € NAI: 0 € / Limit: >1.000 € DTI:…" at bounding box center [431, 142] width 99 height 238
click at [202, 101] on div "Revenu nº2 Supprimer Allocation d'handicap Allocations chômage Allocations fami…" at bounding box center [288, 134] width 186 height 21
click at [202, 101] on input "Montant" at bounding box center [358, 119] width 45 height 9
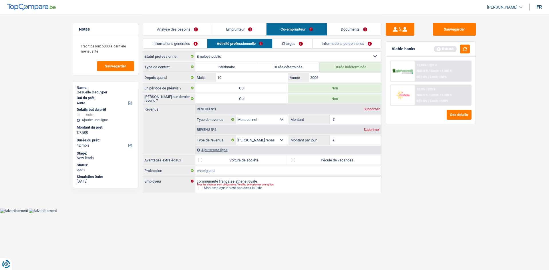
drag, startPoint x: 337, startPoint y: 159, endPoint x: 352, endPoint y: 128, distance: 34.4
click at [202, 101] on label "Pécule de vacances" at bounding box center [334, 160] width 93 height 9
click at [202, 101] on input "Pécule de vacances" at bounding box center [334, 160] width 93 height 9
click at [202, 101] on span "€" at bounding box center [333, 119] width 6 height 9
click at [202, 101] on input "Montant" at bounding box center [358, 119] width 45 height 9
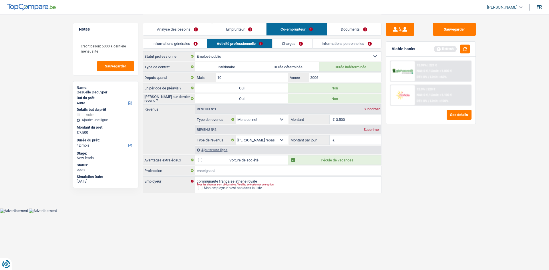
click at [202, 101] on div "Sauvegarder Viable banks Refresh 12.99% | 221 € NAI: 0 € / Limit: >1.000 € DTI:…" at bounding box center [431, 142] width 99 height 238
click at [202, 101] on div "Supprimer" at bounding box center [372, 129] width 19 height 3
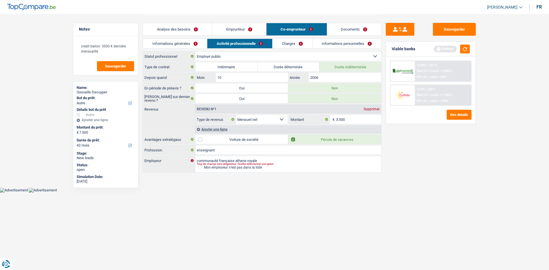
click at [202, 47] on link "Charges" at bounding box center [293, 43] width 40 height 9
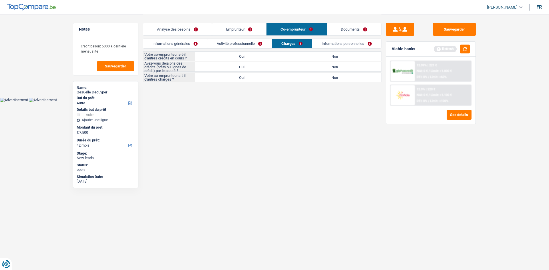
click at [202, 58] on label "Non" at bounding box center [334, 56] width 93 height 9
click at [202, 58] on input "Non" at bounding box center [334, 56] width 93 height 9
click at [202, 72] on div "Votre co-emprunteur a-t-il d'autres crédits en cours ? Oui Non Avez-vous déjà p…" at bounding box center [262, 67] width 239 height 31
click at [202, 76] on label "Non" at bounding box center [334, 77] width 93 height 9
click at [202, 76] on input "Non" at bounding box center [334, 77] width 93 height 9
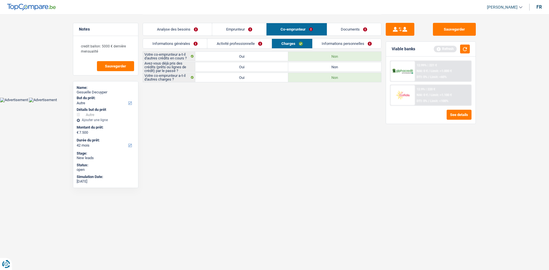
click at [202, 68] on label "Oui" at bounding box center [241, 66] width 93 height 9
click at [202, 68] on input "Oui" at bounding box center [241, 66] width 93 height 9
click at [202, 46] on link "Activité professionnelle" at bounding box center [239, 43] width 64 height 9
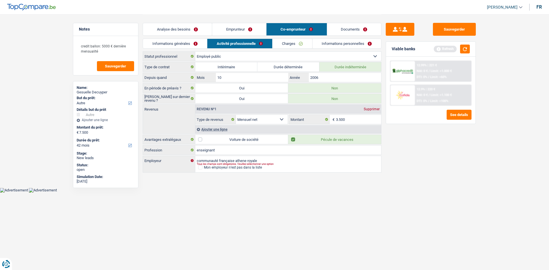
click at [202, 101] on div "Ajouter une ligne" at bounding box center [288, 129] width 186 height 8
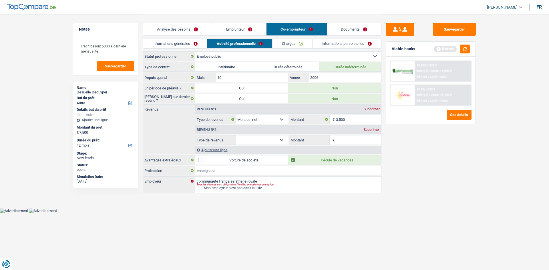
click at [202, 101] on select "Allocation d'handicap Allocations chômage Allocations familiales Chèques repas …" at bounding box center [262, 140] width 52 height 9
click at [202, 101] on input "Montant" at bounding box center [358, 140] width 45 height 9
click at [202, 101] on div "Sauvegarder Viable banks Refresh 12.99% | 221 € NAI: 0 € / Limit: >1.000 € DTI:…" at bounding box center [431, 142] width 99 height 238
click at [202, 44] on link "Charges" at bounding box center [293, 43] width 40 height 9
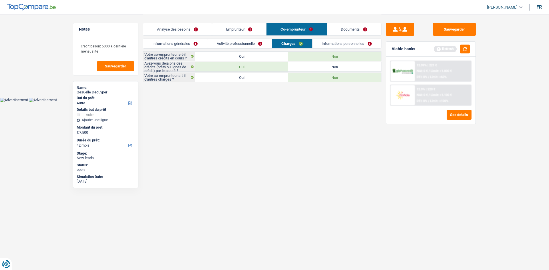
click at [202, 47] on link "Informations personnelles" at bounding box center [347, 43] width 69 height 9
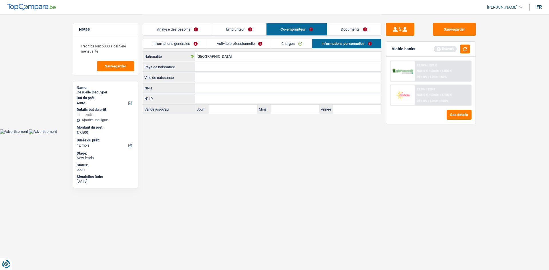
click at [202, 44] on link "Charges" at bounding box center [292, 43] width 40 height 9
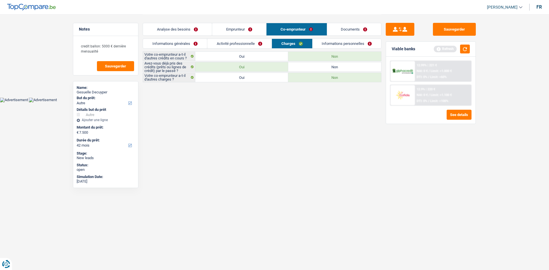
click at [202, 43] on link "Informations personnelles" at bounding box center [347, 43] width 69 height 9
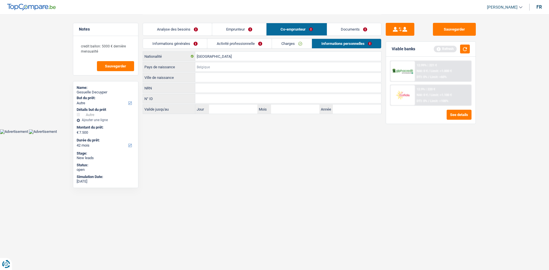
click at [202, 67] on input "Pays de naissance" at bounding box center [288, 66] width 186 height 9
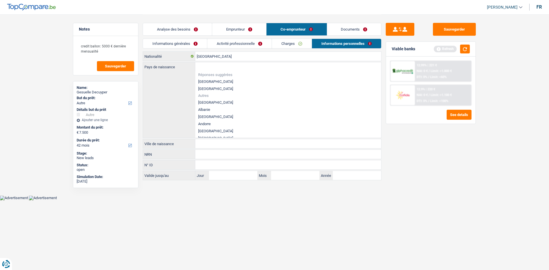
click at [202, 81] on li "[GEOGRAPHIC_DATA]" at bounding box center [288, 81] width 186 height 7
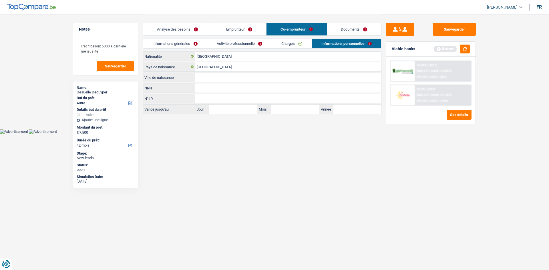
click at [202, 78] on input "Ville de naissance" at bounding box center [288, 77] width 186 height 9
click at [202, 28] on link "Analyse des besoins" at bounding box center [177, 29] width 69 height 12
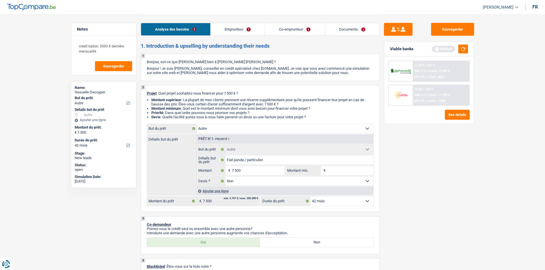
click at [202, 54] on div "Viable banks Refresh" at bounding box center [429, 49] width 90 height 15
click at [202, 49] on button "button" at bounding box center [463, 49] width 10 height 9
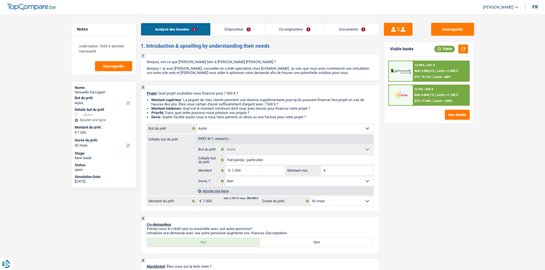
click at [202, 67] on div "12.99% | 221 € NAI: 5 904,4 € / Limit: >1.000 € DTI: 19.12% / Limit: <60%" at bounding box center [441, 71] width 56 height 20
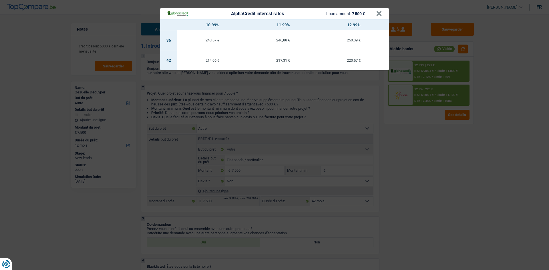
click at [202, 101] on div "AlphaCredit interest rates Loan amount: 7 500 € × 10.99% 11.99% 12.99% 36 243,6…" at bounding box center [274, 135] width 549 height 270
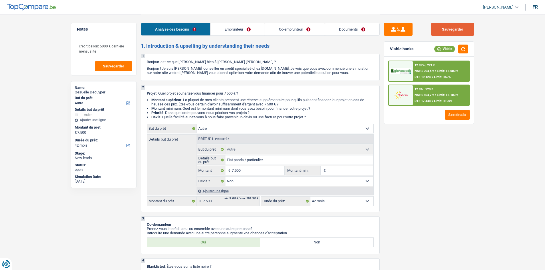
drag, startPoint x: 452, startPoint y: 25, endPoint x: 458, endPoint y: 39, distance: 15.2
click at [202, 25] on button "Sauvegarder" at bounding box center [452, 29] width 43 height 13
click at [202, 26] on link "Documents" at bounding box center [352, 29] width 54 height 12
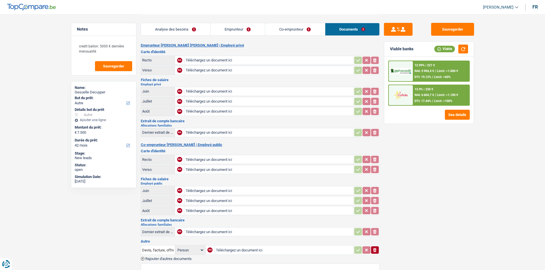
drag, startPoint x: 177, startPoint y: 33, endPoint x: 385, endPoint y: 178, distance: 253.9
click at [177, 33] on link "Analyse des besoins" at bounding box center [175, 29] width 69 height 12
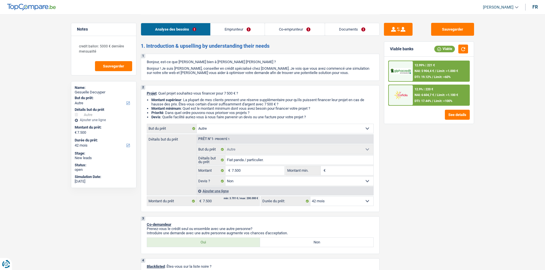
click at [202, 29] on link "Documents" at bounding box center [352, 29] width 54 height 12
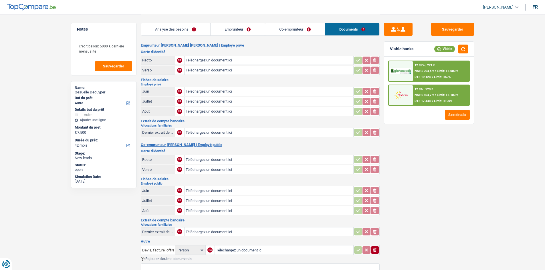
click at [171, 22] on div "Analyse des besoins Emprunteur Co-emprunteur Documents" at bounding box center [260, 26] width 239 height 24
click at [171, 28] on link "Analyse des besoins" at bounding box center [175, 29] width 69 height 12
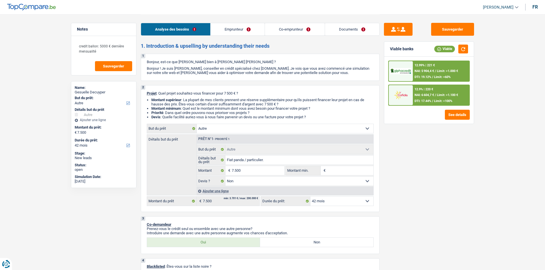
click at [202, 78] on span "DTI: 19.12%" at bounding box center [423, 77] width 17 height 4
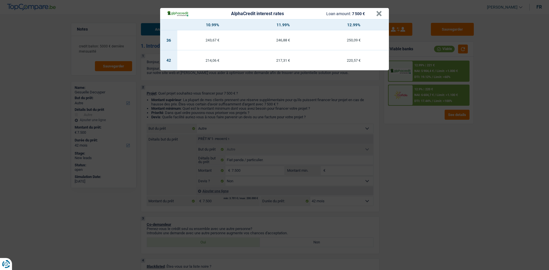
drag, startPoint x: 424, startPoint y: 159, endPoint x: 446, endPoint y: 160, distance: 22.1
click at [202, 101] on div "AlphaCredit interest rates Loan amount: 7 500 € × 10.99% 11.99% 12.99% 36 243,6…" at bounding box center [274, 135] width 549 height 270
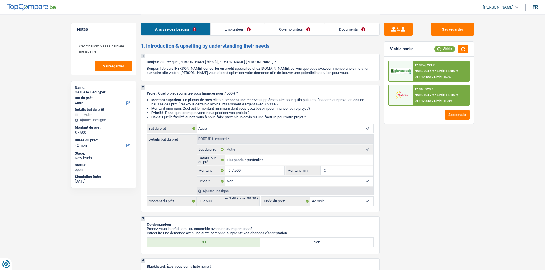
click at [202, 101] on select "12 mois 18 mois 24 mois 30 mois 36 mois 42 mois Sélectionner une option" at bounding box center [341, 201] width 63 height 9
drag, startPoint x: 442, startPoint y: 211, endPoint x: 433, endPoint y: 212, distance: 9.5
click at [202, 101] on div "Sauvegarder Viable banks Viable 12.99% | 221 € NAI: 5 904,4 € / Limit: >1.000 €…" at bounding box center [429, 142] width 99 height 238
click at [202, 25] on link "Documents" at bounding box center [352, 29] width 54 height 12
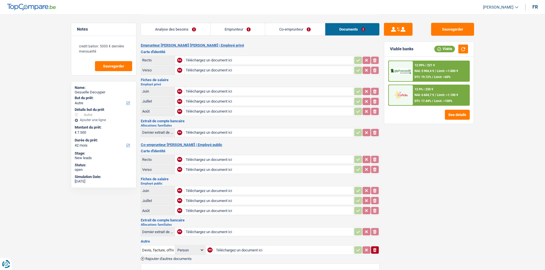
drag, startPoint x: 179, startPoint y: 29, endPoint x: 342, endPoint y: 28, distance: 163.7
click at [179, 29] on link "Analyse des besoins" at bounding box center [175, 29] width 69 height 12
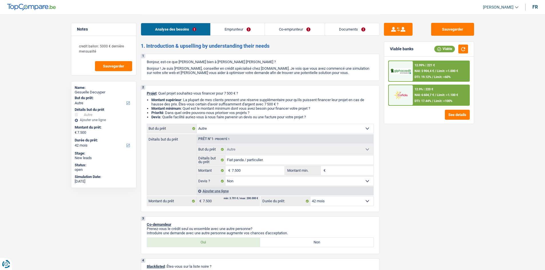
click at [202, 32] on link "Documents" at bounding box center [352, 29] width 54 height 12
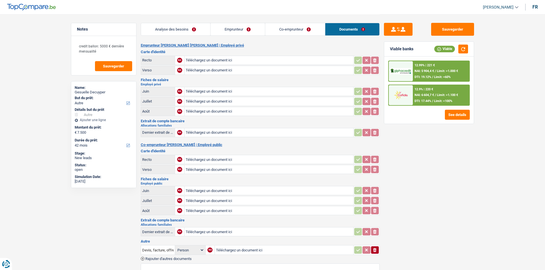
click at [202, 33] on link "Analyse des besoins" at bounding box center [175, 29] width 69 height 12
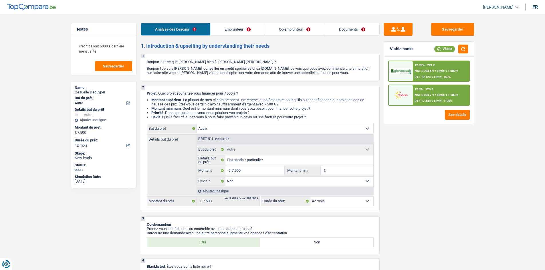
click at [202, 30] on link "Documents" at bounding box center [352, 29] width 54 height 12
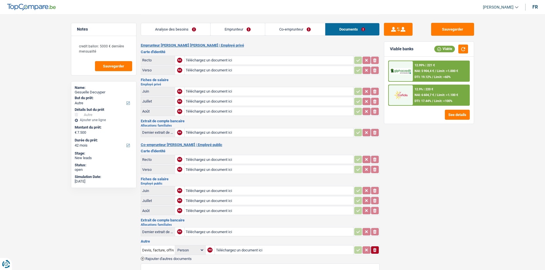
click at [186, 23] on link "Analyse des besoins" at bounding box center [175, 29] width 69 height 12
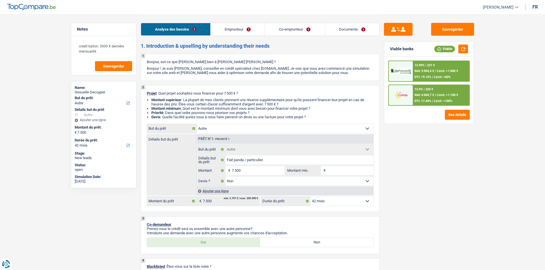
click at [202, 101] on div "Détails but du prêt Prêt n°1 - Priorité 1 Confort maison: meubles, textile, pei…" at bounding box center [260, 164] width 227 height 61
click at [202, 101] on select "12 mois 18 mois 24 mois 30 mois 36 mois 42 mois Sélectionner une option" at bounding box center [341, 201] width 63 height 9
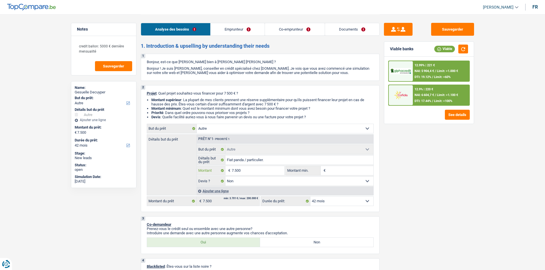
click at [202, 101] on input "7.500" at bounding box center [258, 170] width 52 height 9
click at [202, 101] on div "Sauvegarder Viable banks Viable 12.99% | 221 € NAI: 5 904,4 € / Limit: >1.000 €…" at bounding box center [429, 142] width 99 height 238
click at [202, 101] on div "12 mois 18 mois 24 mois 30 mois 36 mois 42 mois Sélectionner une option Durée d…" at bounding box center [317, 202] width 113 height 10
click at [202, 101] on select "12 mois 18 mois 24 mois 30 mois 36 mois 42 mois Sélectionner une option" at bounding box center [341, 201] width 63 height 9
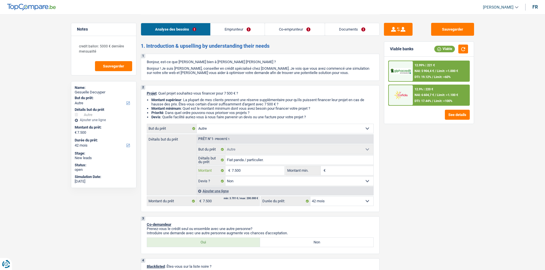
click at [202, 101] on input "7.500" at bounding box center [258, 170] width 52 height 9
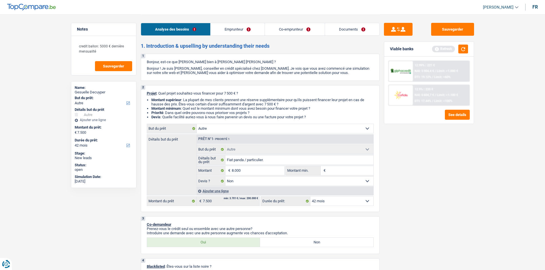
click at [202, 101] on div "Sauvegarder Viable banks Refresh 12.99% | 221 € NAI: 5 904,4 € / Limit: >1.000 …" at bounding box center [429, 142] width 99 height 238
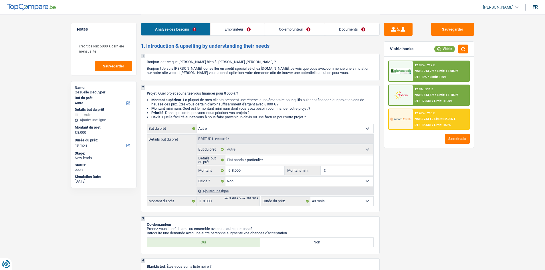
click at [202, 101] on select "12 mois 18 mois 24 mois 30 mois 36 mois 42 mois 48 mois Sélectionner une option" at bounding box center [341, 201] width 63 height 9
drag, startPoint x: 362, startPoint y: 200, endPoint x: 472, endPoint y: 210, distance: 110.6
click at [202, 101] on select "12 mois 18 mois 24 mois 30 mois 36 mois 42 mois 48 mois Sélectionner une option" at bounding box center [341, 201] width 63 height 9
click at [202, 26] on button "Sauvegarder" at bounding box center [452, 29] width 43 height 13
drag, startPoint x: 342, startPoint y: 28, endPoint x: 408, endPoint y: 50, distance: 69.6
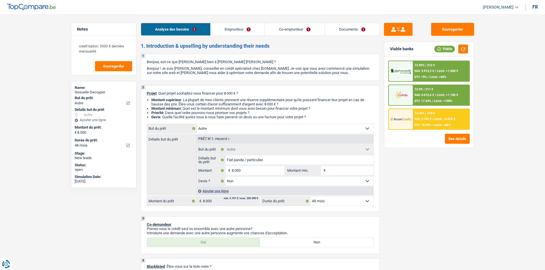
click at [202, 28] on link "Documents" at bounding box center [352, 29] width 54 height 12
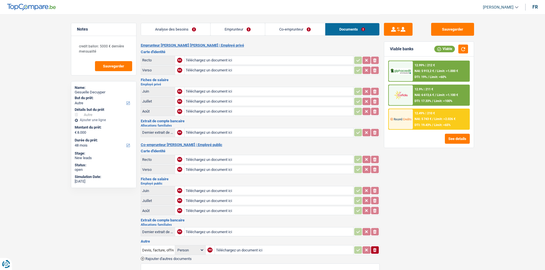
click at [202, 27] on link "Co-emprunteur" at bounding box center [295, 29] width 60 height 12
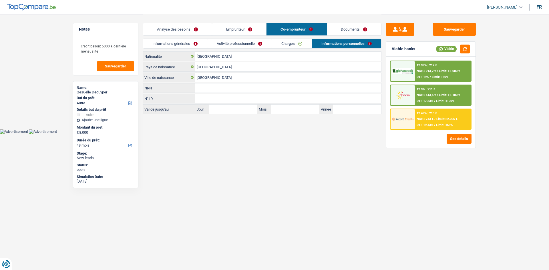
click at [202, 47] on link "Charges" at bounding box center [292, 43] width 40 height 9
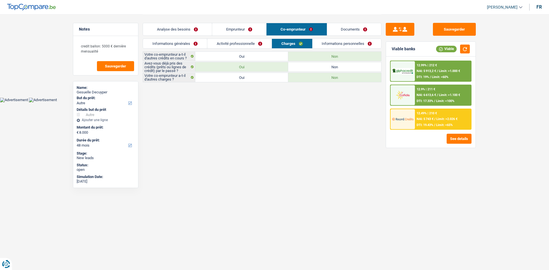
click at [202, 39] on link "Activité professionnelle" at bounding box center [239, 43] width 64 height 9
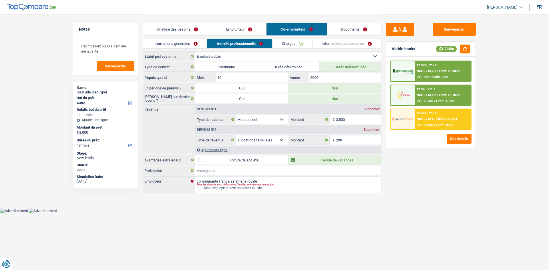
click at [202, 26] on link "Documents" at bounding box center [354, 29] width 54 height 12
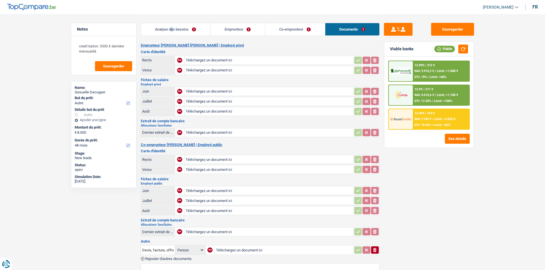
drag, startPoint x: 171, startPoint y: 21, endPoint x: 198, endPoint y: 33, distance: 29.3
click at [172, 20] on div "Analyse des besoins Emprunteur Co-emprunteur Documents" at bounding box center [260, 26] width 239 height 24
drag, startPoint x: 175, startPoint y: 30, endPoint x: 302, endPoint y: 126, distance: 160.4
click at [175, 30] on link "Analyse des besoins" at bounding box center [175, 29] width 69 height 12
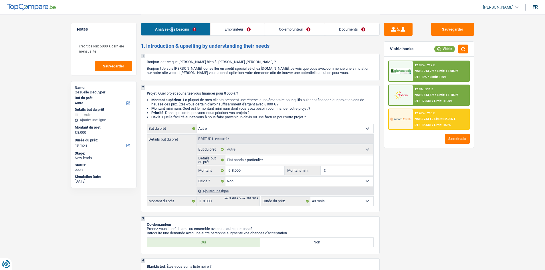
click at [202, 28] on link "Documents" at bounding box center [352, 29] width 54 height 12
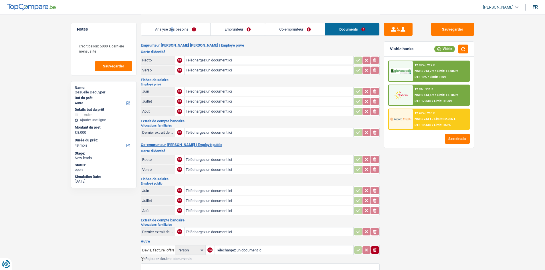
click at [202, 27] on link "Analyse des besoins" at bounding box center [175, 29] width 69 height 12
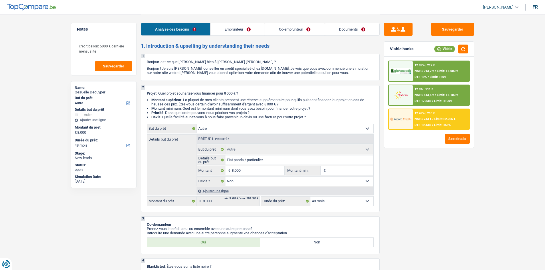
click at [202, 36] on div "Analyse des besoins Emprunteur Co-emprunteur Documents" at bounding box center [260, 26] width 239 height 24
click at [202, 33] on link "Emprunteur" at bounding box center [238, 29] width 54 height 12
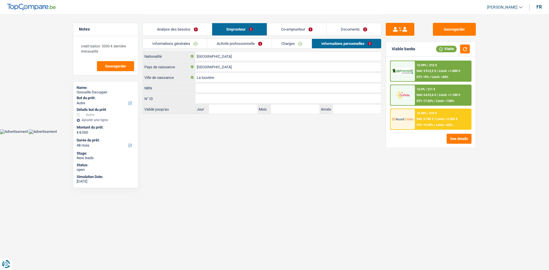
click at [202, 45] on link "Activité professionnelle" at bounding box center [239, 43] width 64 height 9
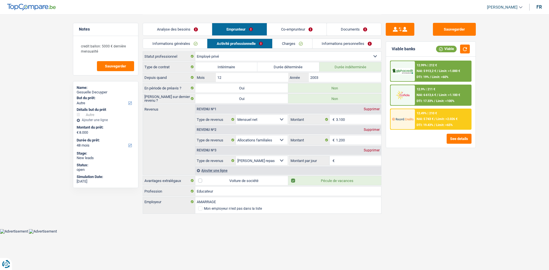
click at [183, 43] on link "Informations générales" at bounding box center [175, 43] width 64 height 9
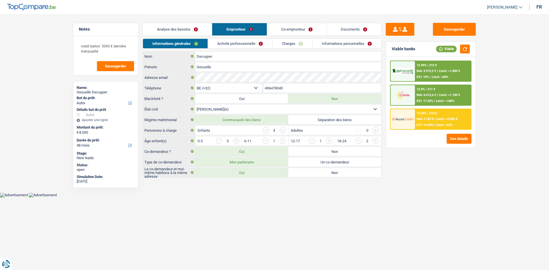
click at [202, 46] on link "Informations personnelles" at bounding box center [347, 43] width 69 height 9
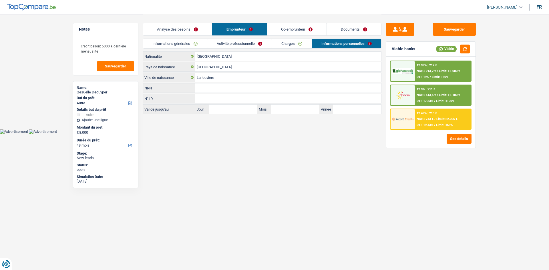
click at [202, 31] on link "Co-emprunteur" at bounding box center [297, 29] width 60 height 12
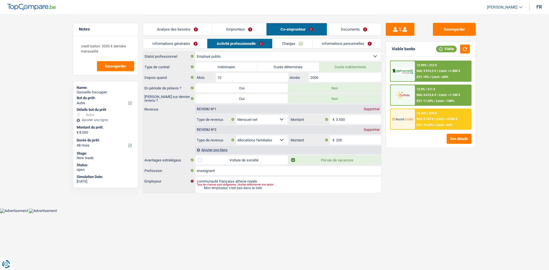
click at [167, 27] on link "Analyse des besoins" at bounding box center [177, 29] width 69 height 12
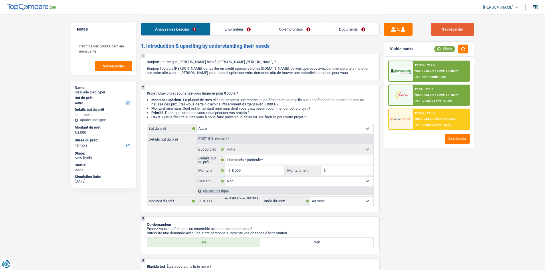
click at [202, 31] on button "Sauvegarder" at bounding box center [452, 29] width 43 height 13
select select "other"
select select "48"
select select "other"
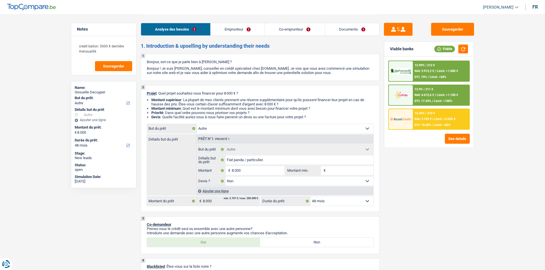
select select "other"
select select "false"
select select "48"
select select "privateEmployee"
select select "publicEmployee"
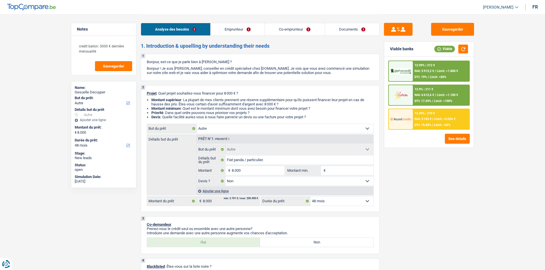
select select "netSalary"
select select "familyAllowances"
select select "mealVouchers"
select select "netSalary"
select select "familyAllowances"
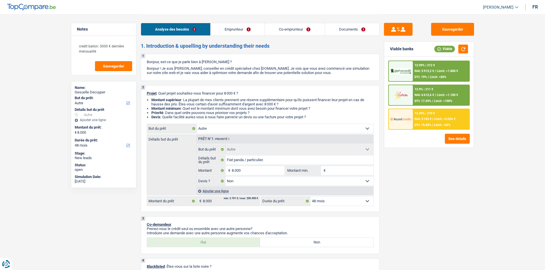
select select "mealVouchers"
select select "ownerWithMortgage"
select select "cardOrCredit"
select select "mortgage"
select select "240"
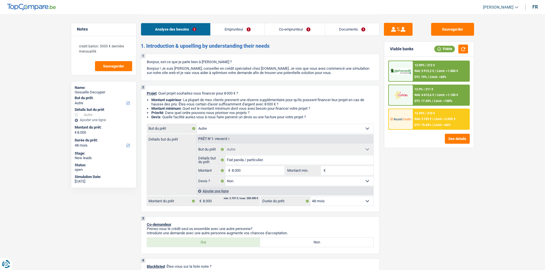
select select "carLoan"
select select "48"
select select "other"
select select "false"
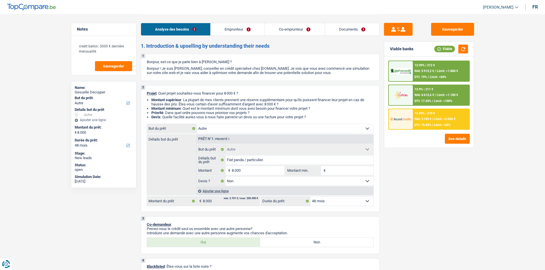
select select "48"
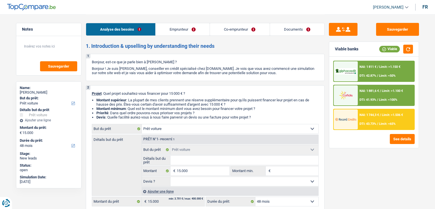
select select "car"
select select "48"
select select "car"
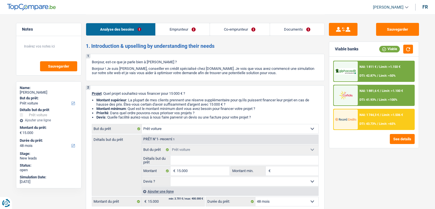
select select "48"
select select "invalid"
select select "worker"
select select "disabilityPension"
select select "familyAllowances"
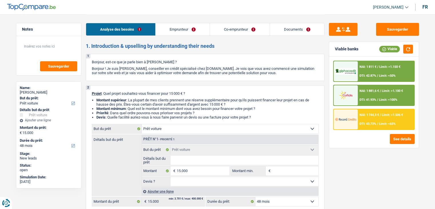
select select "netSalary"
select select "rents"
select select "creditConsolidation"
select select "36"
select select "car"
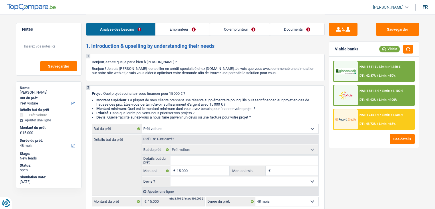
select select "car"
select select "48"
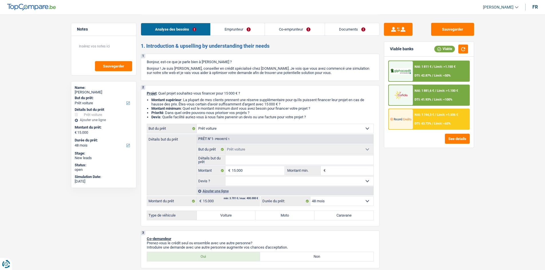
click at [236, 209] on div "Confort maison: meubles, textile, peinture, électroménager, outillage non-profe…" at bounding box center [260, 172] width 227 height 97
click at [231, 209] on label "Voiture" at bounding box center [226, 215] width 59 height 9
click at [231, 209] on input "Voiture" at bounding box center [226, 215] width 59 height 9
radio input "true"
select select "60"
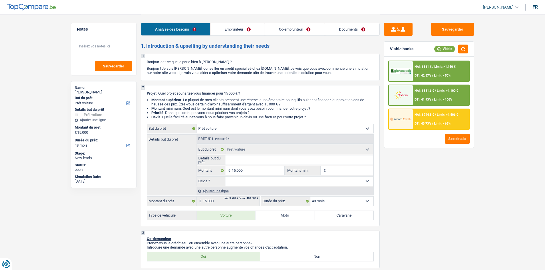
select select "60"
radio input "true"
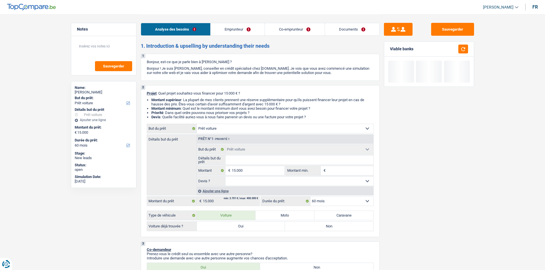
click at [246, 209] on label "Oui" at bounding box center [241, 226] width 88 height 9
click at [246, 209] on input "Oui" at bounding box center [241, 226] width 88 height 9
radio input "true"
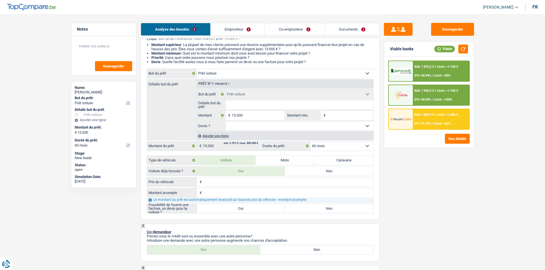
scroll to position [57, 0]
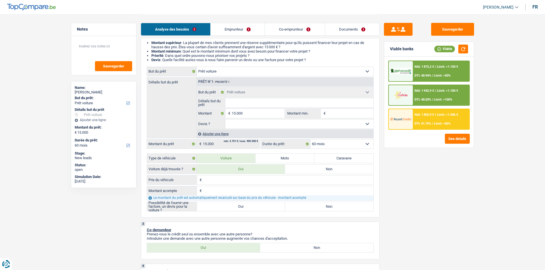
click at [242, 209] on div "Possibilité de fournir une facture, un devis pour la voiture ? Oui Non Tous les…" at bounding box center [260, 207] width 227 height 10
click at [246, 209] on label "Oui" at bounding box center [241, 206] width 88 height 9
click at [246, 209] on input "Oui" at bounding box center [241, 206] width 88 height 9
radio input "true"
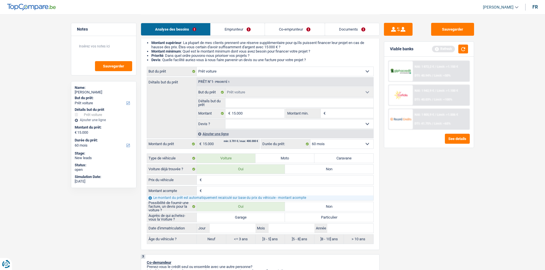
click at [251, 209] on label "Garage" at bounding box center [241, 217] width 88 height 9
click at [251, 209] on input "Garage" at bounding box center [241, 217] width 88 height 9
radio input "true"
click at [342, 209] on div "Auprès de qui achetez-vous la Voiture ? Garage Particulier Date d'immatriculati…" at bounding box center [260, 228] width 227 height 31
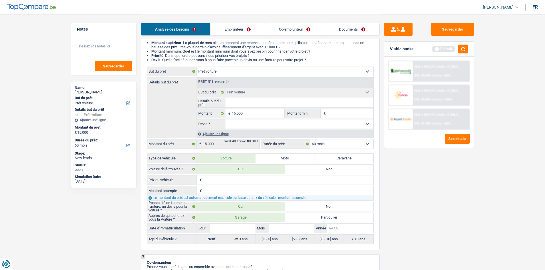
click at [341, 209] on input "Année" at bounding box center [350, 228] width 46 height 9
type input "2"
type input "20"
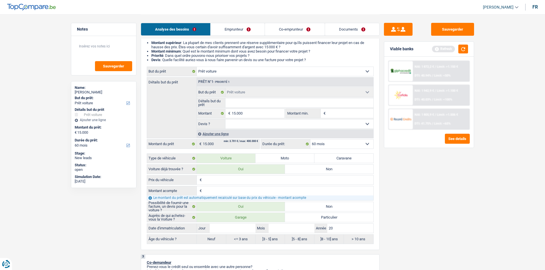
type input "202"
type input "2020"
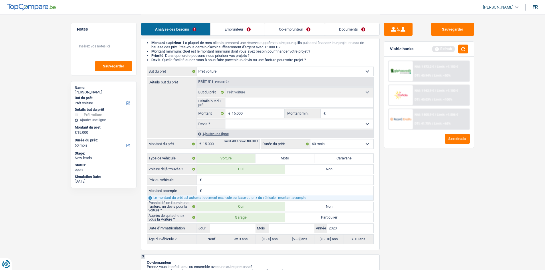
click at [350, 209] on label "Particulier" at bounding box center [329, 217] width 88 height 9
click at [350, 209] on input "Particulier" at bounding box center [329, 217] width 88 height 9
radio input "true"
click at [293, 209] on input "Mois" at bounding box center [292, 228] width 46 height 9
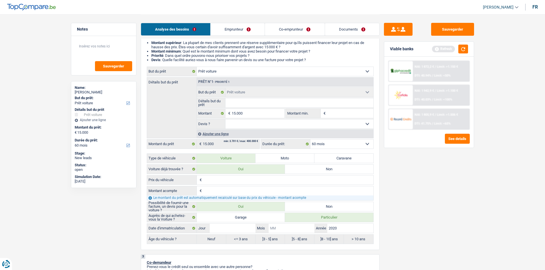
type input "5"
click at [240, 209] on input "Jour" at bounding box center [233, 228] width 46 height 9
type input "5"
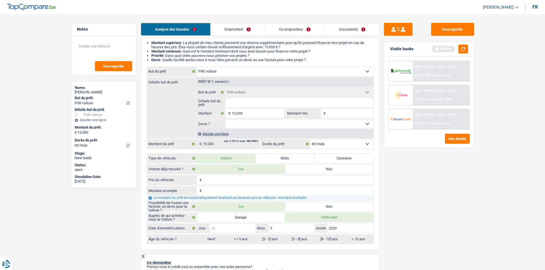
type input "5"
click at [403, 209] on div "Sauvegarder Viable banks Refresh NAI: 1 872,2 € / Limit: >1.150 € DTI: 40.94% /…" at bounding box center [429, 142] width 99 height 238
radio input "false"
radio input "true"
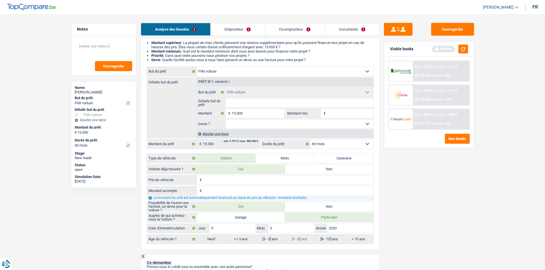
click at [422, 106] on div "NAI: 1 872,2 € / Limit: >1.150 € DTI: 40.94% / Limit: <50% NAI: 1 942,9 € / Lim…" at bounding box center [429, 95] width 82 height 69
click at [421, 122] on div "NAI: 1 805,9 € / Limit: >1.506 € DTI: 41.75% / Limit: <65%" at bounding box center [441, 119] width 56 height 20
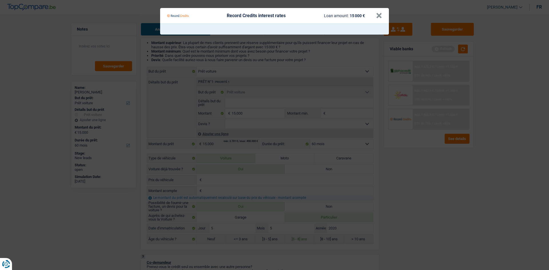
drag, startPoint x: 427, startPoint y: 184, endPoint x: 427, endPoint y: 148, distance: 36.3
click at [428, 180] on Credits "Record Credits interest rates Loan amount: 15 000 € ×" at bounding box center [274, 135] width 549 height 270
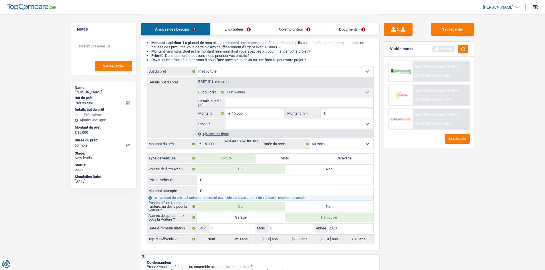
click at [429, 102] on div "NAI: 1 942,9 € / Limit: >1.100 € DTI: 40.03% / Limit: <100%" at bounding box center [441, 95] width 56 height 20
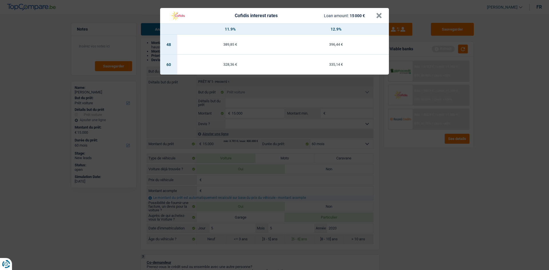
click at [431, 203] on div "Cofidis interest rates Loan amount: 15 000 € × 11.9% 12.9% 48 389,85 € 396,44 €…" at bounding box center [274, 135] width 549 height 270
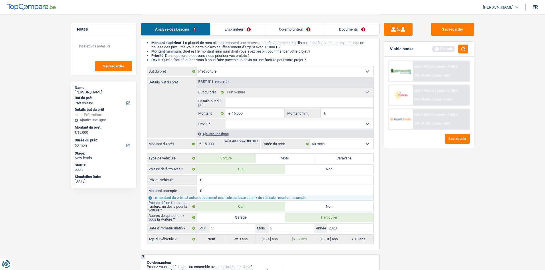
click at [427, 67] on div "NAI: 1 872,2 € / Limit: >1.150 € DTI: 40.94% / Limit: <50%" at bounding box center [441, 71] width 56 height 20
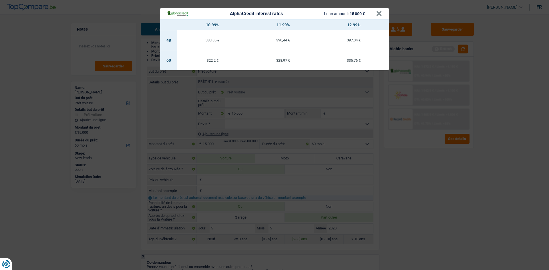
click at [366, 199] on div "AlphaCredit interest rates Loan amount: 15 000 € × 10.99% 11.99% 12.99% 48 383,…" at bounding box center [274, 135] width 549 height 270
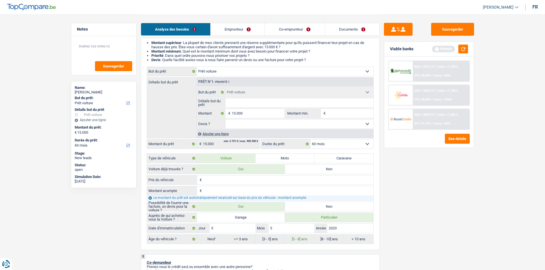
click at [422, 207] on div "Sauvegarder Viable banks Refresh NAI: 1 872,2 € / Limit: >1.150 € DTI: 40.94% /…" at bounding box center [429, 142] width 99 height 238
click at [246, 124] on select "Oui Non Non répondu Sélectionner une option" at bounding box center [299, 124] width 148 height 9
select select "yes"
click at [225, 120] on select "Oui Non Non répondu Sélectionner une option" at bounding box center [299, 124] width 148 height 9
select select "yes"
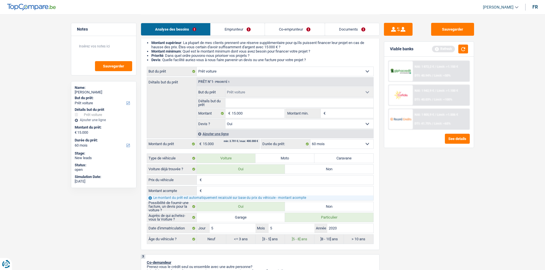
type input "B"
type input "BM"
type input "BMW"
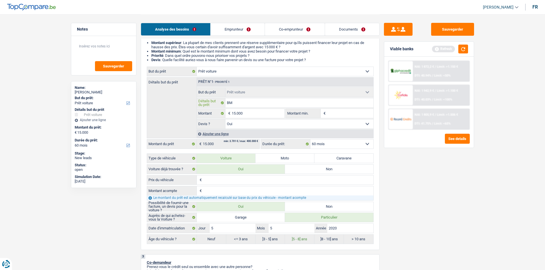
type input "BMW"
type input "BMW Q"
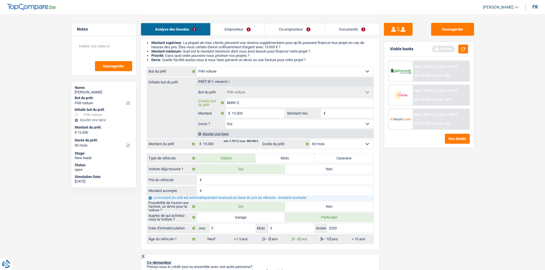
type input "BMW Q"
type input "BMW Q 2"
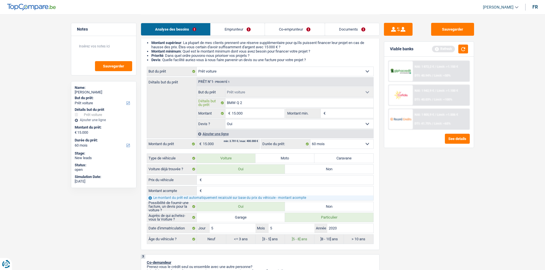
type input "BMW Q 2"
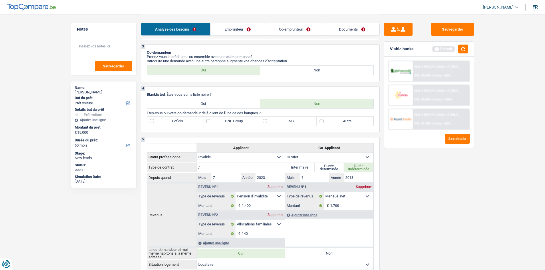
scroll to position [258, 0]
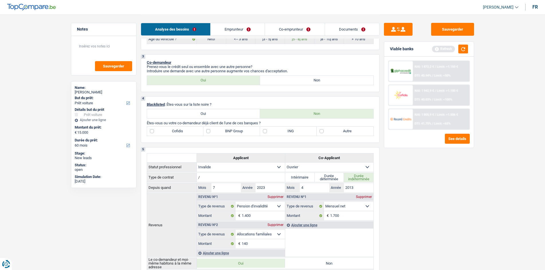
type input "BMW Q 2"
click at [228, 29] on link "Emprunteur" at bounding box center [238, 29] width 54 height 12
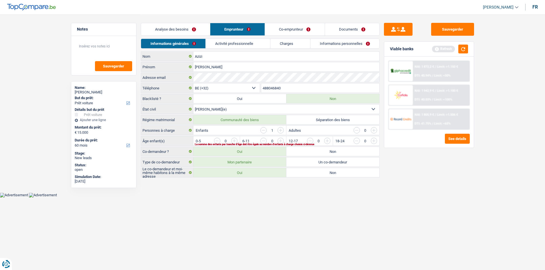
scroll to position [0, 0]
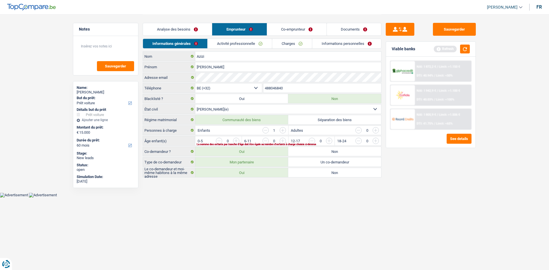
click at [200, 32] on link "Analyse des besoins" at bounding box center [177, 29] width 69 height 12
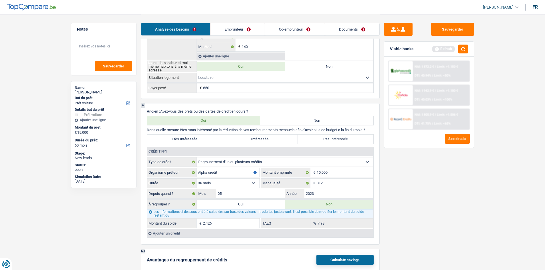
scroll to position [458, 0]
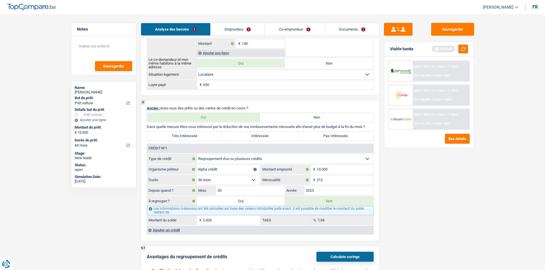
click at [355, 132] on label "Pas Intéressée" at bounding box center [336, 136] width 76 height 9
click at [355, 132] on input "Pas Intéressée" at bounding box center [336, 136] width 76 height 9
radio input "true"
click at [414, 209] on div "Sauvegarder Viable banks Refresh NAI: 1 872,2 € / Limit: >1.150 € DTI: 40.94% /…" at bounding box center [429, 142] width 99 height 238
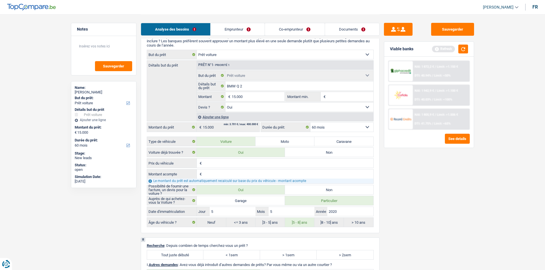
scroll to position [773, 0]
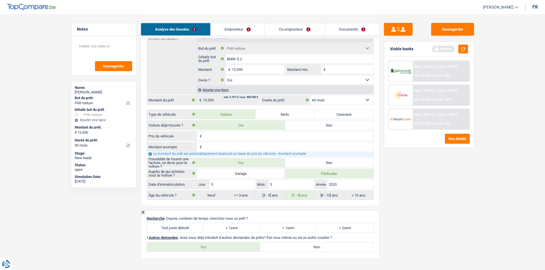
drag, startPoint x: 180, startPoint y: 229, endPoint x: 203, endPoint y: 221, distance: 25.2
click at [180, 209] on label "Tout juste débuté" at bounding box center [175, 227] width 57 height 9
click at [180, 209] on input "Tout juste débuté" at bounding box center [175, 227] width 57 height 9
radio input "true"
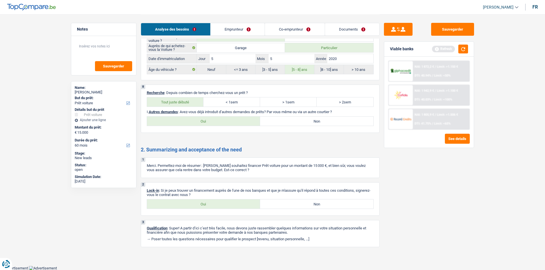
click at [214, 206] on label "Oui" at bounding box center [203, 204] width 113 height 9
click at [214, 206] on input "Oui" at bounding box center [203, 204] width 113 height 9
radio input "true"
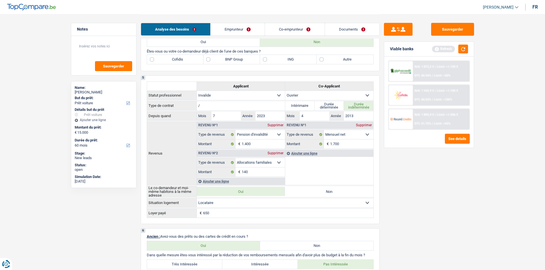
scroll to position [269, 0]
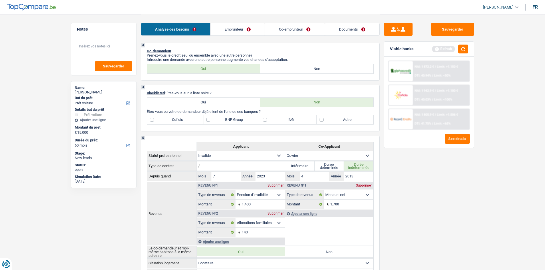
click at [231, 120] on label "BNP Group" at bounding box center [231, 119] width 57 height 9
click at [231, 120] on input "BNP Group" at bounding box center [231, 119] width 57 height 9
checkbox input "true"
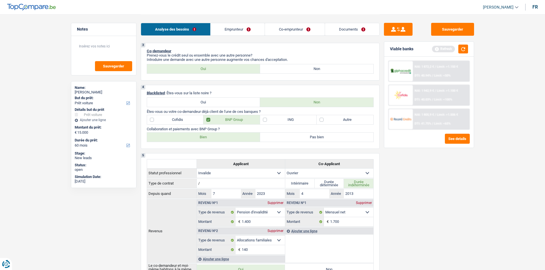
click at [210, 141] on label "Bien" at bounding box center [203, 137] width 113 height 9
click at [210, 141] on input "Bien" at bounding box center [203, 137] width 113 height 9
radio input "true"
click at [352, 120] on label "Autre" at bounding box center [345, 119] width 57 height 9
click at [352, 120] on input "Autre" at bounding box center [345, 119] width 57 height 9
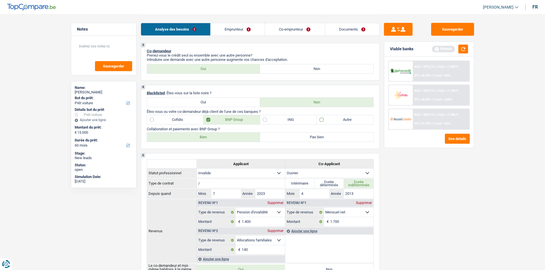
checkbox input "true"
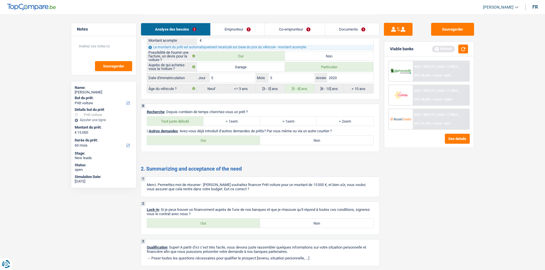
scroll to position [916, 0]
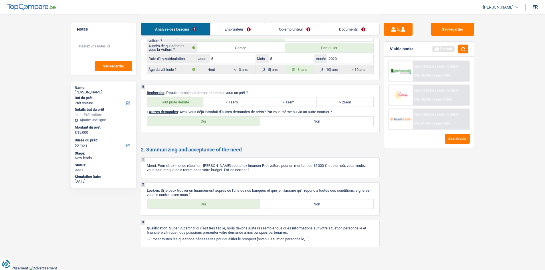
click at [304, 123] on label "Non" at bounding box center [316, 121] width 113 height 9
click at [304, 123] on input "Non" at bounding box center [316, 121] width 113 height 9
radio input "true"
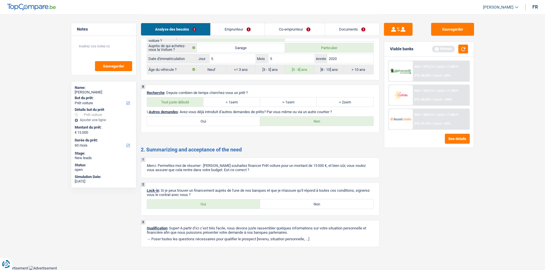
click at [219, 23] on li "Emprunteur" at bounding box center [237, 29] width 54 height 13
click at [236, 33] on link "Emprunteur" at bounding box center [238, 29] width 54 height 12
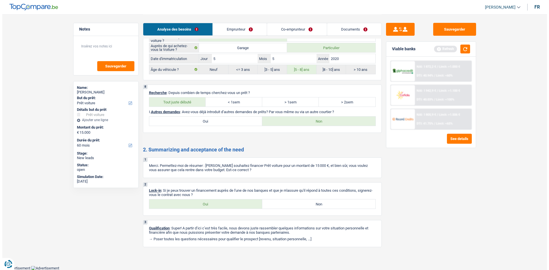
scroll to position [0, 0]
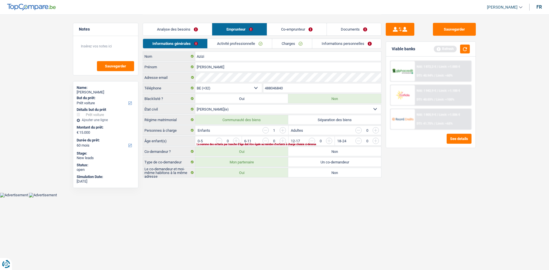
click at [283, 140] on input "button" at bounding box center [399, 142] width 238 height 9
click at [252, 51] on div "Informations générales Activité professionnelle Charges Informations personnell…" at bounding box center [262, 45] width 239 height 13
click at [263, 43] on link "Activité professionnelle" at bounding box center [240, 43] width 64 height 9
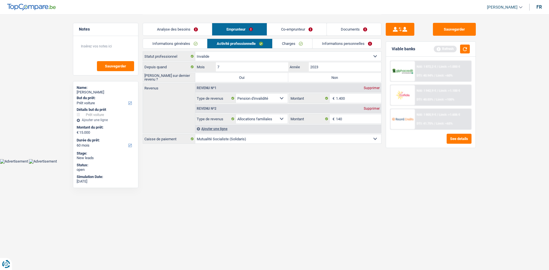
click at [328, 76] on label "Non" at bounding box center [334, 77] width 93 height 9
click at [328, 76] on input "Non" at bounding box center [334, 77] width 93 height 9
radio input "true"
click at [339, 66] on input "2023" at bounding box center [345, 66] width 72 height 9
click at [352, 98] on input "1.400" at bounding box center [358, 98] width 45 height 9
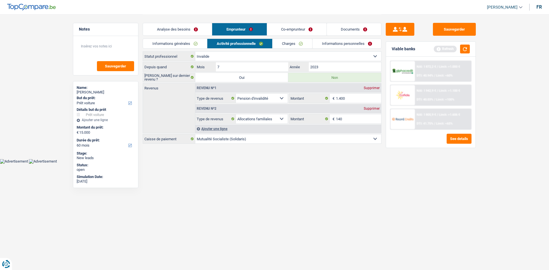
click at [394, 209] on div "Sauvegarder Viable banks Refresh NAI: 1 872,2 € / Limit: >1.000 € DTI: 40.94% /…" at bounding box center [431, 142] width 99 height 238
click at [305, 46] on link "Charges" at bounding box center [293, 43] width 40 height 9
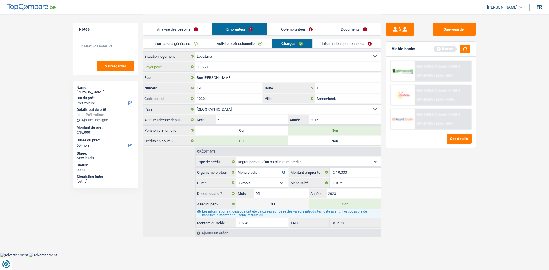
click at [226, 66] on input "650" at bounding box center [292, 66] width 180 height 9
click at [341, 98] on input "Schaerbeek" at bounding box center [348, 98] width 66 height 9
click at [343, 44] on link "Informations personnelles" at bounding box center [347, 43] width 69 height 9
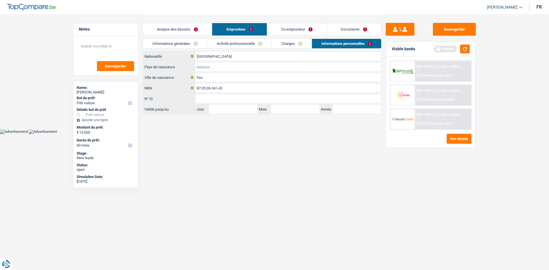
click at [229, 63] on input "Pays de naissance" at bounding box center [288, 66] width 186 height 9
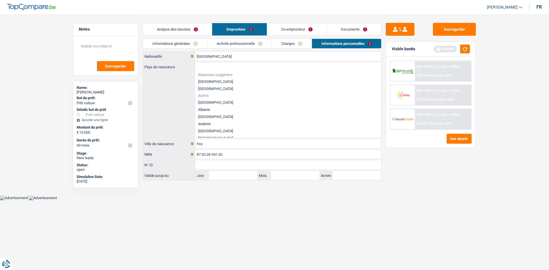
drag, startPoint x: 223, startPoint y: 81, endPoint x: 292, endPoint y: 48, distance: 76.0
click at [223, 81] on li "[GEOGRAPHIC_DATA]" at bounding box center [288, 81] width 186 height 7
type input "[GEOGRAPHIC_DATA]"
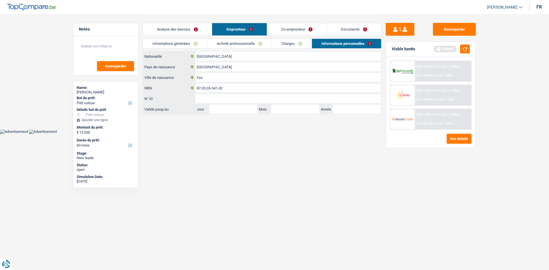
click at [295, 30] on link "Co-emprunteur" at bounding box center [297, 29] width 60 height 12
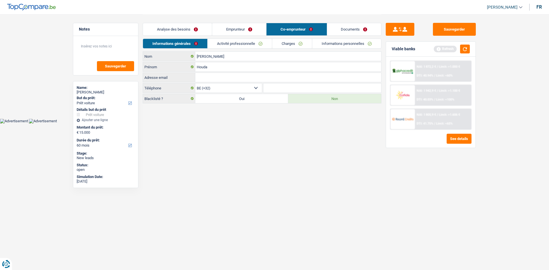
click at [242, 27] on link "Emprunteur" at bounding box center [239, 29] width 54 height 12
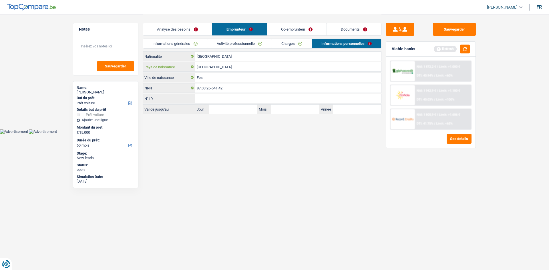
drag, startPoint x: 221, startPoint y: 64, endPoint x: 253, endPoint y: 43, distance: 37.8
click at [221, 62] on input "[GEOGRAPHIC_DATA]" at bounding box center [288, 66] width 186 height 9
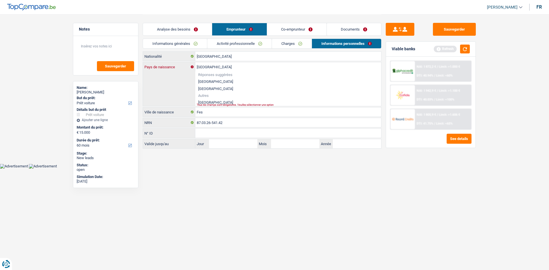
type input "Maroc"
click at [205, 103] on li "Maroc" at bounding box center [288, 102] width 186 height 7
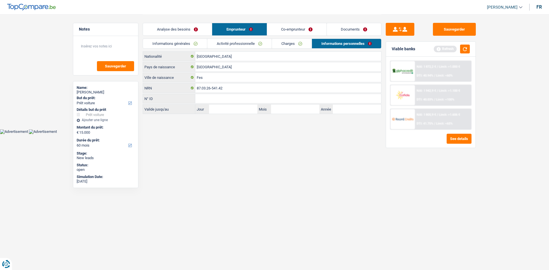
click at [289, 32] on link "Co-emprunteur" at bounding box center [297, 29] width 60 height 12
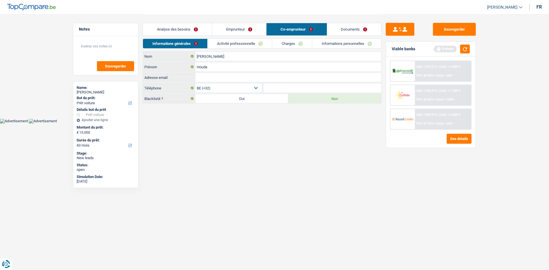
click at [241, 42] on link "Activité professionnelle" at bounding box center [240, 43] width 64 height 9
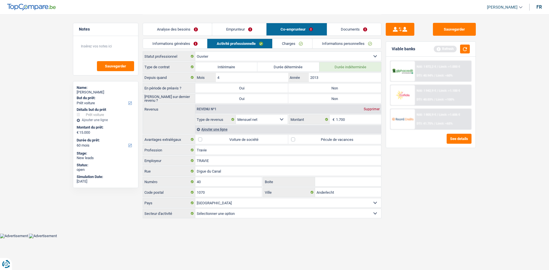
click at [282, 42] on link "Charges" at bounding box center [293, 43] width 40 height 9
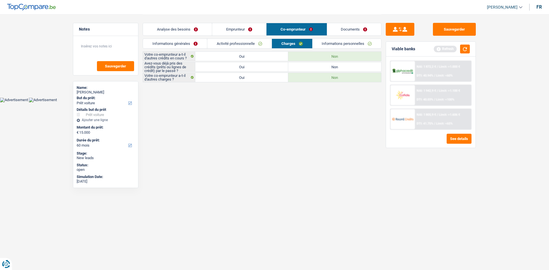
click at [346, 43] on link "Informations personnelles" at bounding box center [347, 43] width 69 height 9
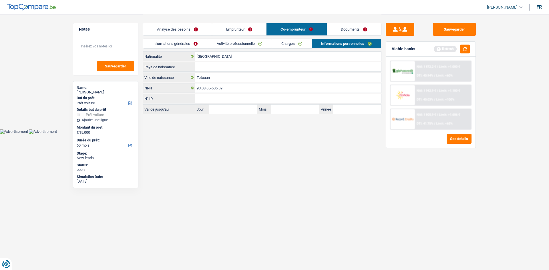
click at [189, 43] on link "Informations générales" at bounding box center [175, 43] width 64 height 9
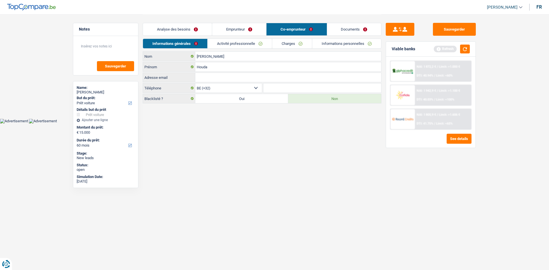
click at [256, 45] on link "Activité professionnelle" at bounding box center [240, 43] width 64 height 9
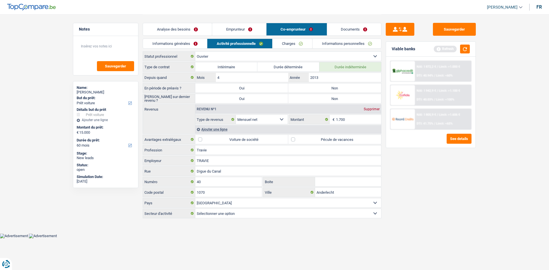
click at [339, 86] on label "Non" at bounding box center [334, 88] width 93 height 9
click at [339, 86] on input "Non" at bounding box center [334, 88] width 93 height 9
radio input "true"
click at [335, 99] on label "Non" at bounding box center [334, 98] width 93 height 9
click at [335, 99] on input "Non" at bounding box center [334, 98] width 93 height 9
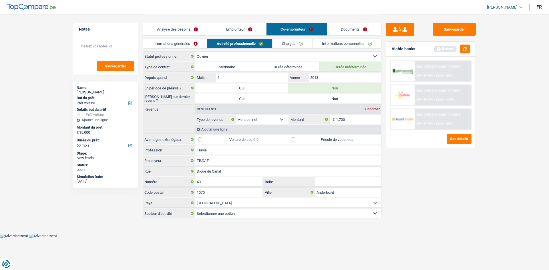
radio input "true"
drag, startPoint x: 347, startPoint y: 75, endPoint x: 358, endPoint y: 77, distance: 11.7
click at [347, 75] on input "2013" at bounding box center [345, 77] width 72 height 9
click at [354, 140] on label "Pécule de vacances" at bounding box center [334, 139] width 93 height 9
click at [354, 140] on input "Pécule de vacances" at bounding box center [334, 139] width 93 height 9
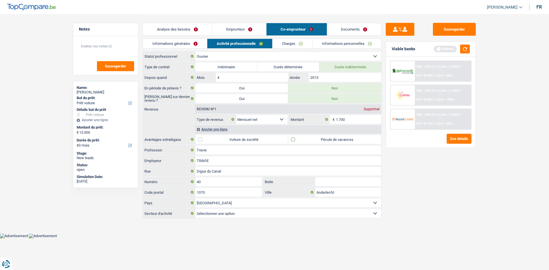
checkbox input "true"
click at [435, 209] on div "Sauvegarder Viable banks Refresh NAI: 1 872,2 € / Limit: >1.000 € DTI: 40.94% /…" at bounding box center [431, 142] width 99 height 238
click at [218, 131] on div "Ajouter une ligne" at bounding box center [288, 129] width 186 height 8
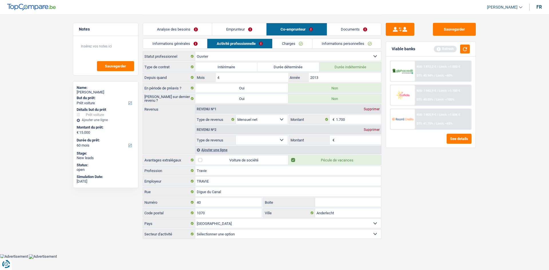
click at [261, 142] on select "Allocation d'handicap Allocations chômage Allocations familiales Chèques repas …" at bounding box center [262, 140] width 52 height 9
select select "mealVouchers"
click at [236, 136] on select "Allocation d'handicap Allocations chômage Allocations familiales Chèques repas …" at bounding box center [262, 140] width 52 height 9
click at [354, 138] on input "Montant par jour" at bounding box center [358, 140] width 45 height 9
click at [301, 45] on link "Charges" at bounding box center [293, 43] width 40 height 9
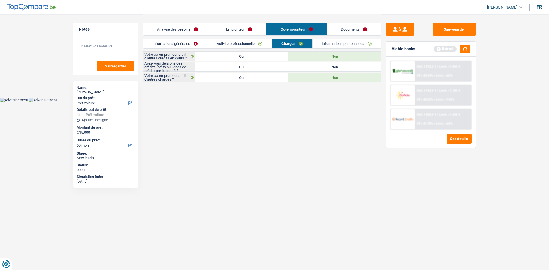
drag, startPoint x: 257, startPoint y: 44, endPoint x: 275, endPoint y: 63, distance: 26.1
click at [256, 44] on link "Activité professionnelle" at bounding box center [239, 43] width 64 height 9
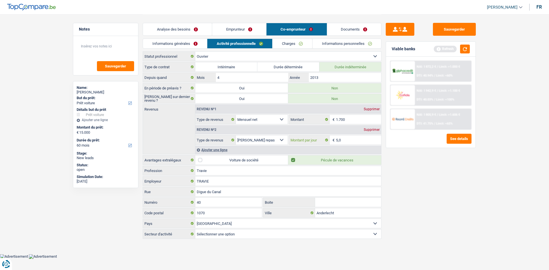
click at [342, 139] on input "5,0" at bounding box center [358, 140] width 45 height 9
type input "5"
type input "4,5"
click at [287, 43] on link "Charges" at bounding box center [293, 43] width 40 height 9
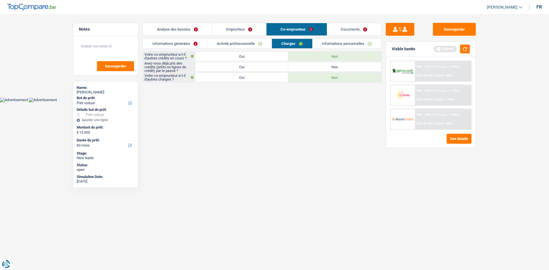
click at [260, 64] on label "Oui" at bounding box center [241, 66] width 93 height 9
click at [260, 64] on input "Oui" at bounding box center [241, 66] width 93 height 9
radio input "true"
click at [326, 43] on link "Informations personnelles" at bounding box center [347, 43] width 69 height 9
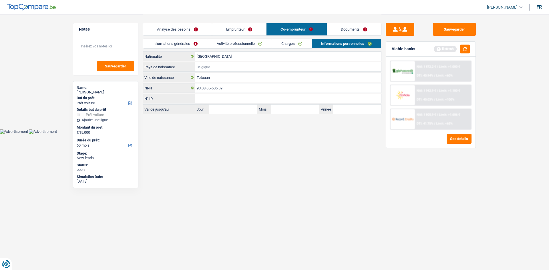
click at [219, 68] on input "Pays de naissance" at bounding box center [288, 66] width 186 height 9
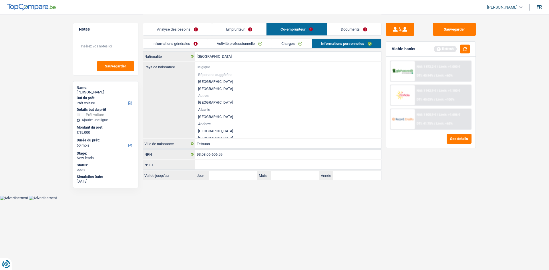
type input "M"
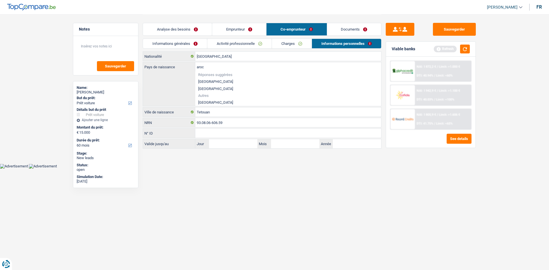
click at [219, 102] on li "Maroc" at bounding box center [288, 102] width 186 height 7
type input "Maroc"
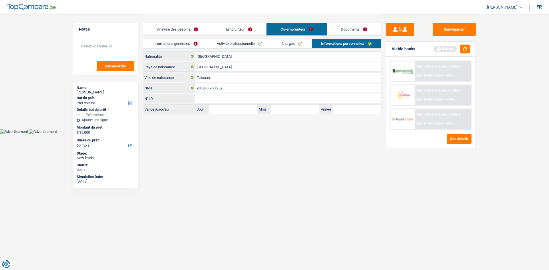
click at [371, 30] on link "Documents" at bounding box center [354, 29] width 54 height 12
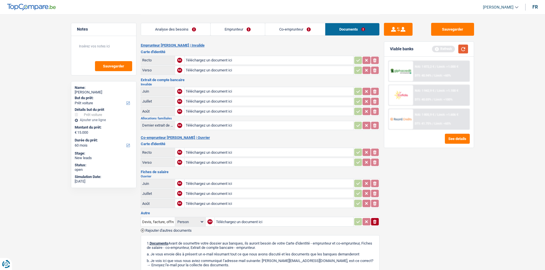
drag, startPoint x: 460, startPoint y: 48, endPoint x: 452, endPoint y: 48, distance: 7.7
click at [435, 48] on button "button" at bounding box center [463, 49] width 10 height 9
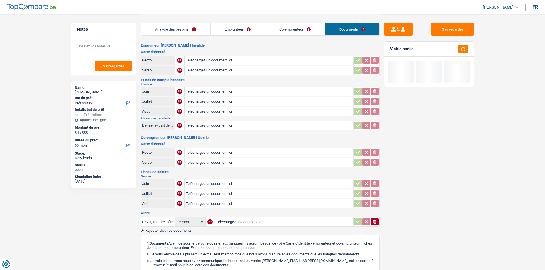
click at [193, 35] on link "Analyse des besoins" at bounding box center [175, 29] width 69 height 12
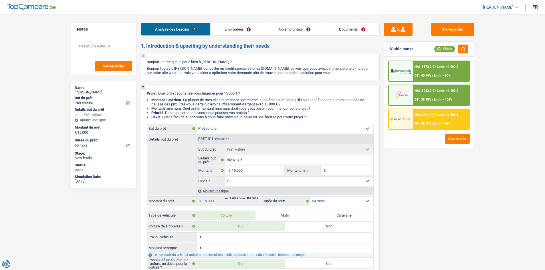
click at [294, 29] on link "Co-emprunteur" at bounding box center [295, 29] width 60 height 12
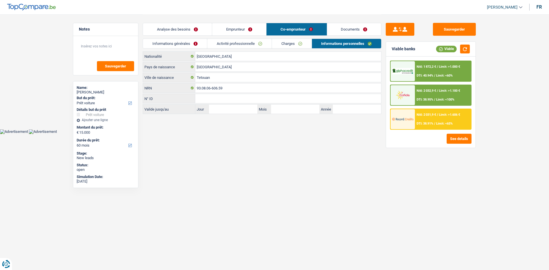
click at [202, 29] on link "Analyse des besoins" at bounding box center [177, 29] width 69 height 12
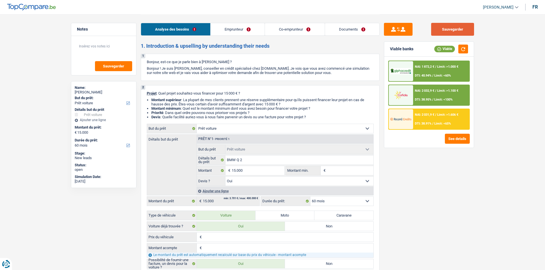
click at [435, 25] on button "Sauvegarder" at bounding box center [452, 29] width 43 height 13
click at [428, 68] on span "NAI: 1 872,2 €" at bounding box center [424, 67] width 19 height 4
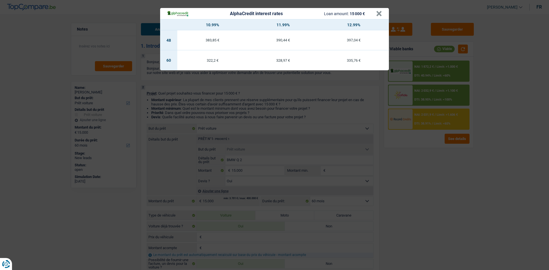
click at [432, 163] on div "AlphaCredit interest rates Loan amount: 15 000 € × 10.99% 11.99% 12.99% 48 383,…" at bounding box center [274, 135] width 549 height 270
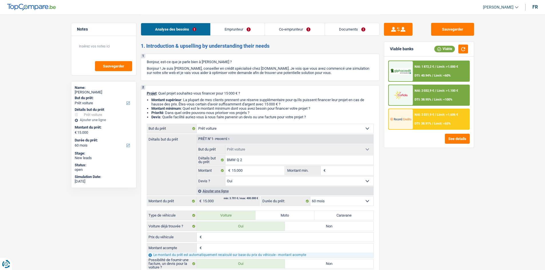
click at [435, 90] on span "Limit: >1.100 €" at bounding box center [447, 91] width 21 height 4
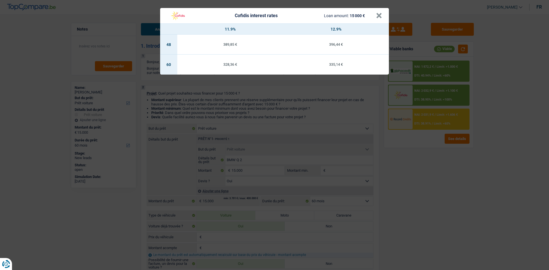
click at [382, 143] on div "Cofidis interest rates Loan amount: 15 000 € × 11.9% 12.9% 48 389,85 € 396,44 €…" at bounding box center [274, 135] width 549 height 270
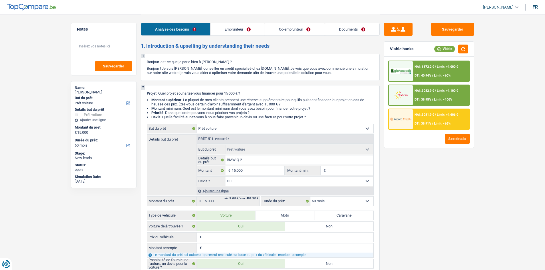
click at [410, 126] on div at bounding box center [401, 119] width 24 height 20
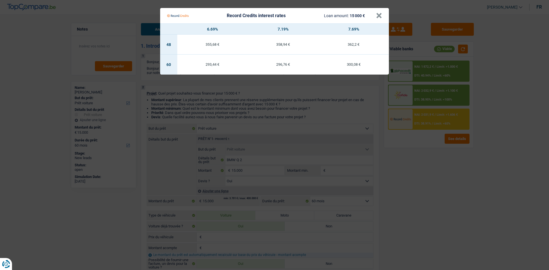
click at [413, 181] on Credits "Record Credits interest rates Loan amount: 15 000 € × 6.69% 7.19% 7.69% 48 355,…" at bounding box center [274, 135] width 549 height 270
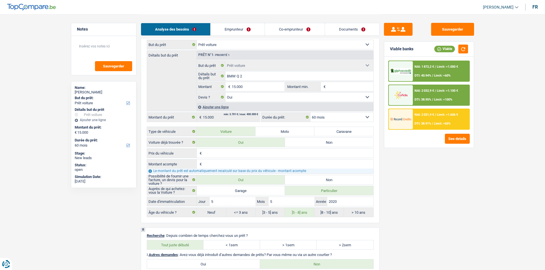
click at [359, 33] on link "Documents" at bounding box center [352, 29] width 54 height 12
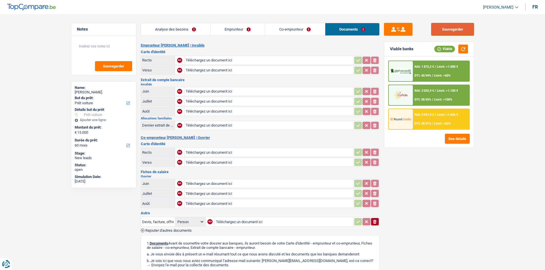
click at [435, 27] on button "Sauvegarder" at bounding box center [452, 29] width 43 height 13
click at [435, 30] on button "Sauvegarder" at bounding box center [452, 29] width 43 height 13
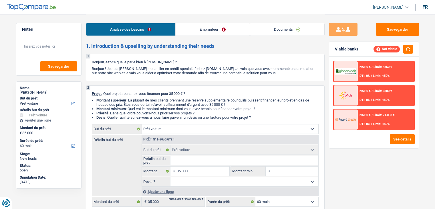
select select "car"
select select "60"
select select "car"
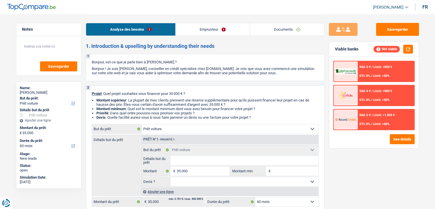
select select "60"
select select "car"
select select "60"
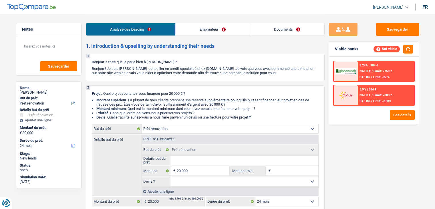
select select "renovation"
select select "24"
select select "renovation"
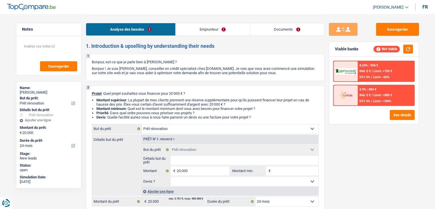
select select "24"
select select "privateEmployee"
select select "familyAllowances"
select select "netSalary"
select select "mealVouchers"
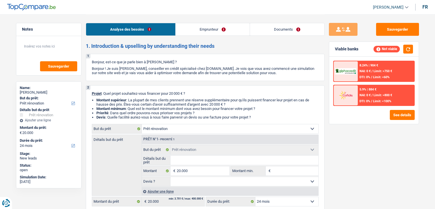
select select "ownerWithMortgage"
select select "mortgage"
select select "renovation"
select select "24"
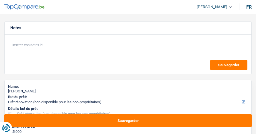
select select "renovation"
select select "120"
select select "renovation"
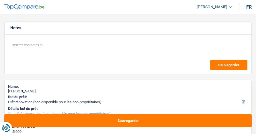
select select "120"
select select "renovation"
select select "120"
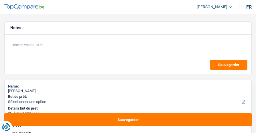
select select "48"
select select "privateEmployee"
select select "netSalary"
select select "mealVouchers"
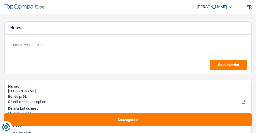
select select "48"
select select "24"
select select "student"
select select "familyAllowances"
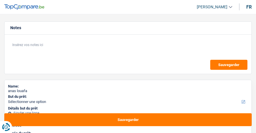
select select "ownerWithoutMortgage"
select select "24"
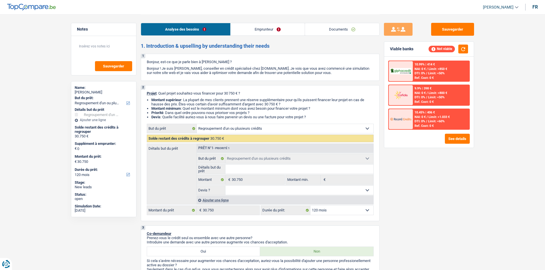
select select "refinancing"
select select "120"
select select "refinancing"
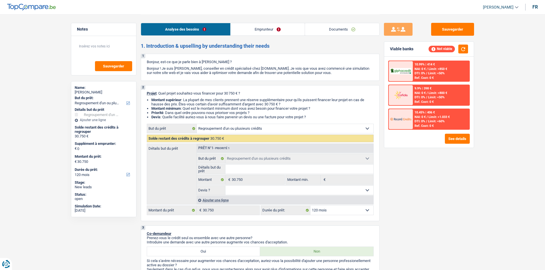
select select "120"
select select "refinancing"
select select "120"
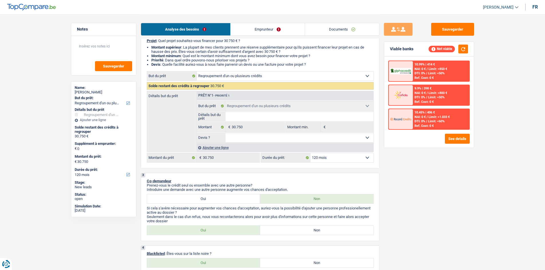
scroll to position [114, 0]
